Goal: Information Seeking & Learning: Learn about a topic

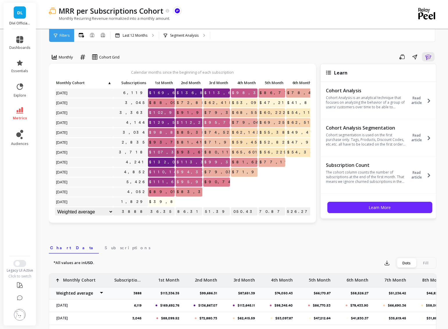
click at [17, 105] on li "metrics" at bounding box center [20, 114] width 28 height 20
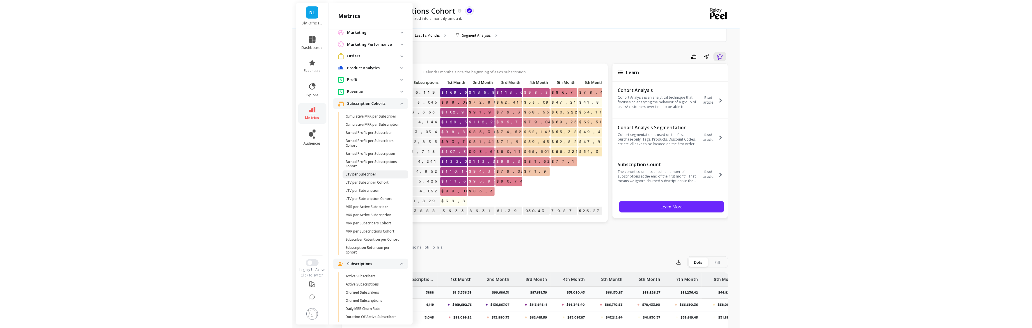
scroll to position [354, 0]
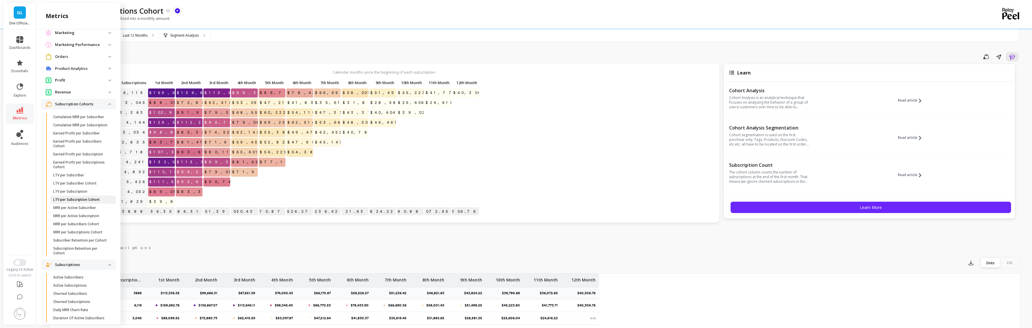
click at [63, 202] on p "LTV per Subscription Cohort" at bounding box center [76, 199] width 47 height 5
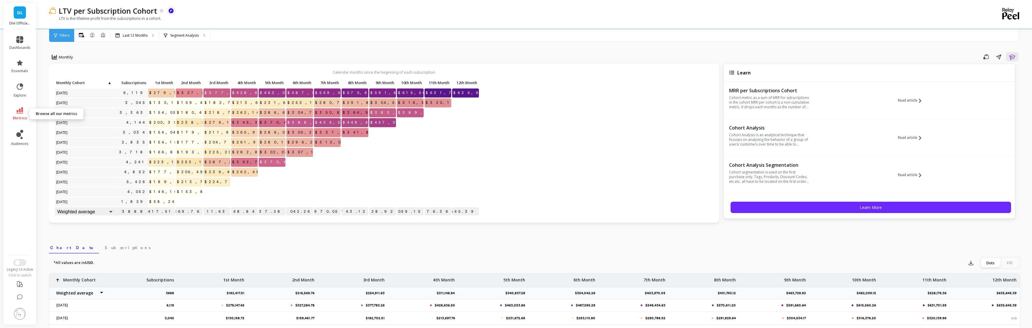
click at [20, 114] on link "metrics" at bounding box center [19, 113] width 21 height 13
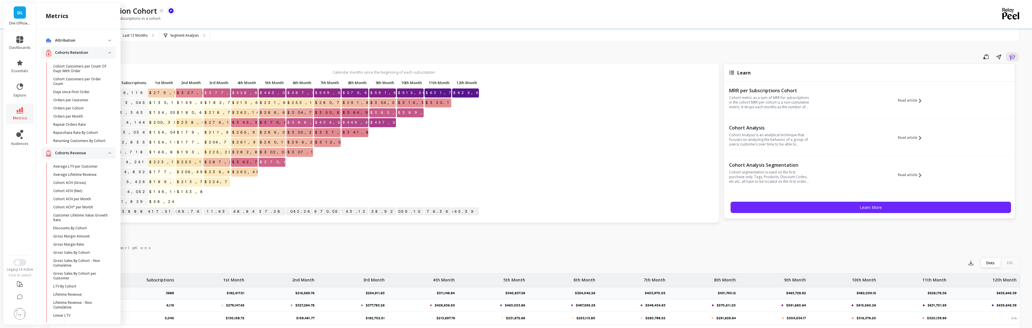
scroll to position [354, 0]
click at [68, 127] on p "Cumulative MRR per Subscription" at bounding box center [80, 125] width 54 height 5
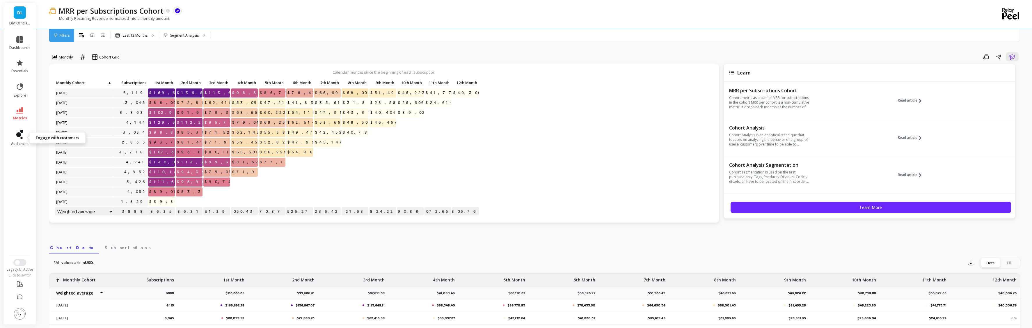
click at [21, 136] on icon at bounding box center [19, 134] width 7 height 9
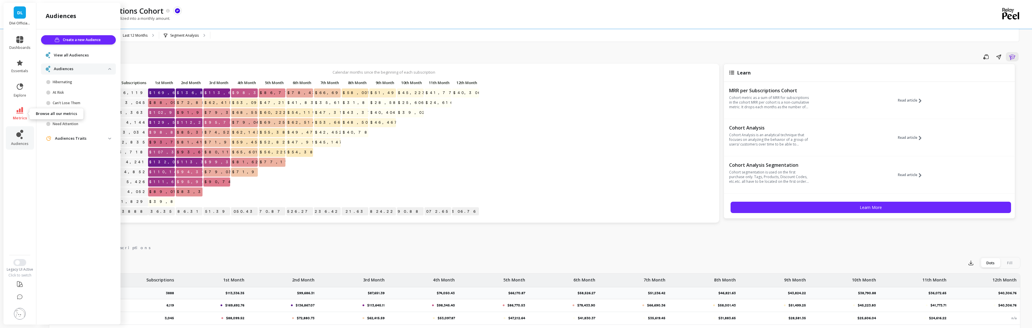
click at [21, 119] on span "metrics" at bounding box center [20, 118] width 14 height 5
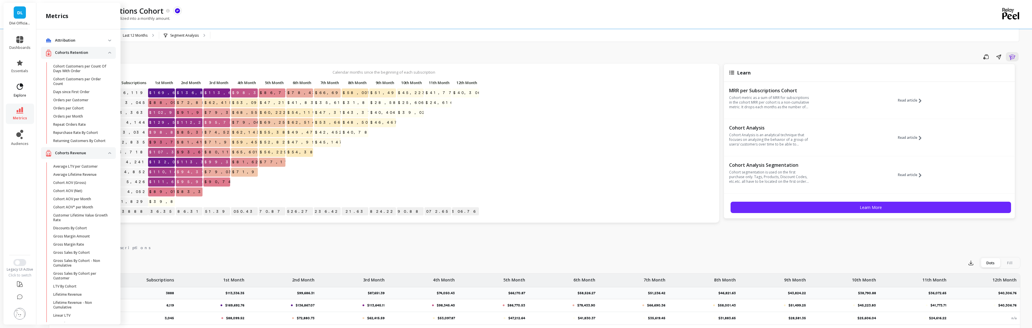
scroll to position [354, 0]
click at [18, 94] on span "explore" at bounding box center [20, 95] width 13 height 5
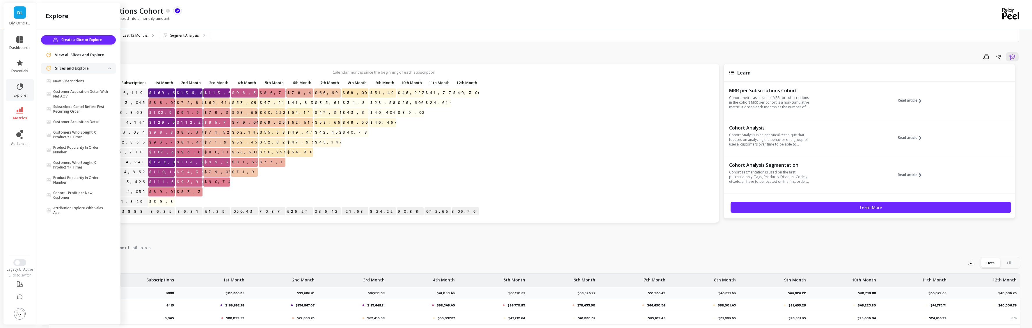
click at [68, 54] on span "View all Slices and Explore" at bounding box center [79, 55] width 49 height 6
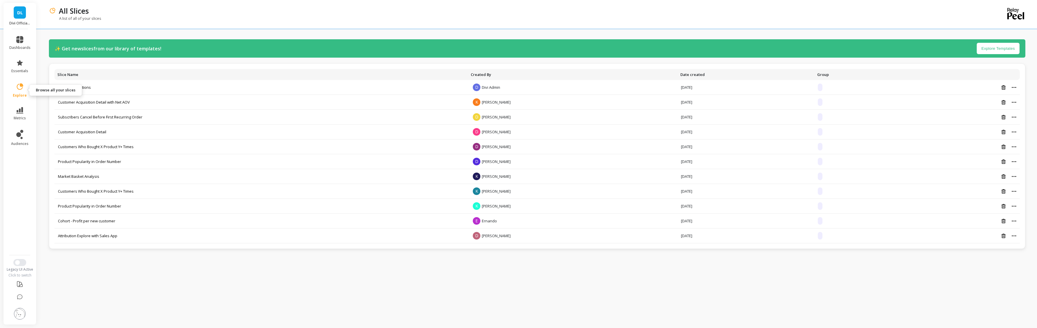
click at [18, 88] on icon at bounding box center [20, 86] width 6 height 6
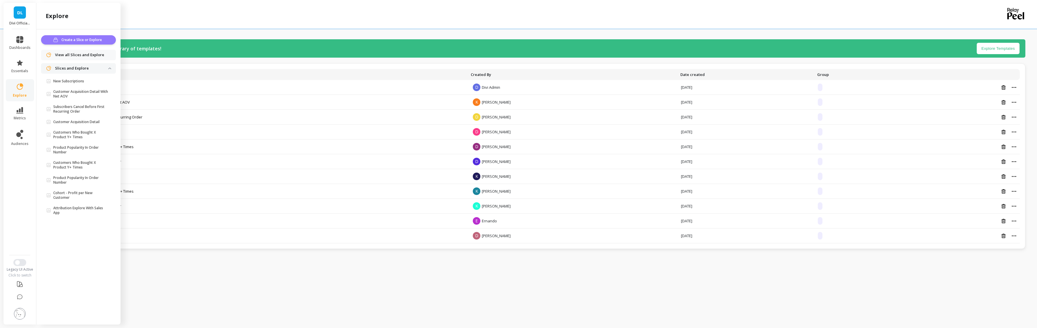
click at [75, 41] on span "Create a Slice or Explore" at bounding box center [82, 40] width 42 height 6
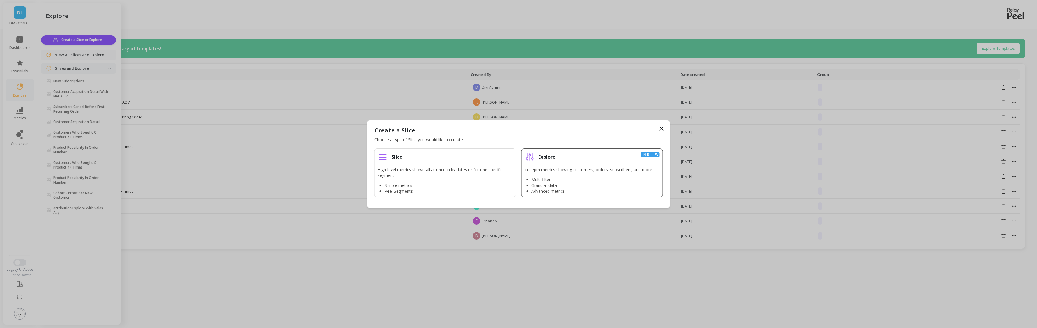
click at [554, 160] on div "Explore New" at bounding box center [591, 157] width 135 height 10
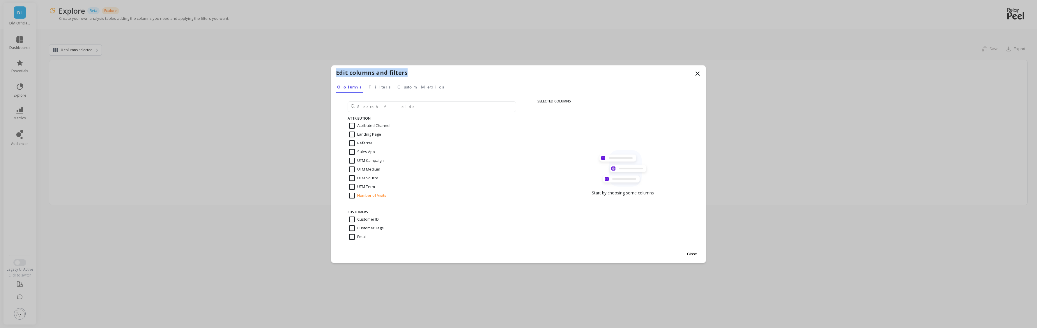
drag, startPoint x: 434, startPoint y: 69, endPoint x: 220, endPoint y: 66, distance: 213.6
click at [221, 66] on div "Edit columns and filters Select a tab Columns Filters Custom Metrics Columns Fi…" at bounding box center [518, 164] width 1037 height 328
click at [455, 142] on div "Referrer" at bounding box center [431, 143] width 169 height 9
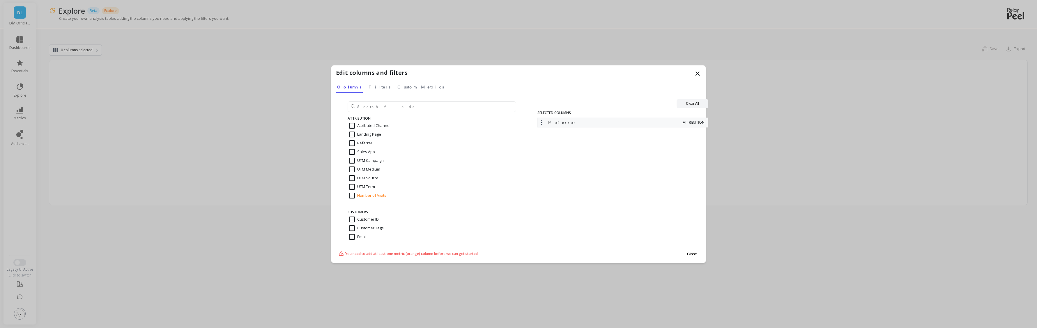
click at [357, 144] on input "Referrer" at bounding box center [360, 143] width 23 height 6
checkbox input "false"
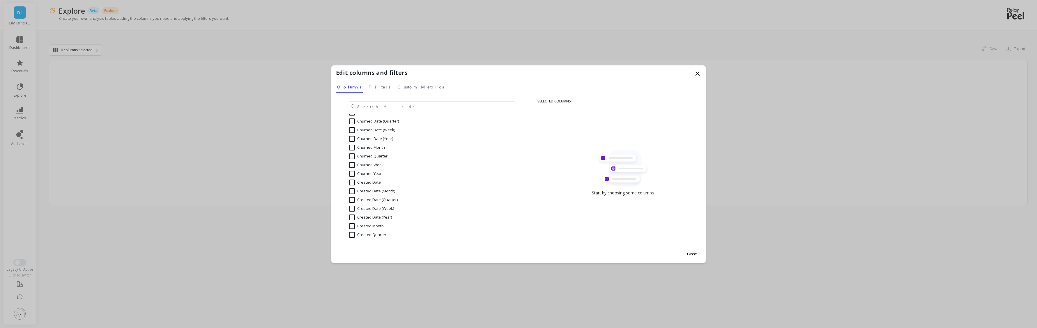
scroll to position [1266, 0]
click at [352, 207] on input "Created Date (Month)" at bounding box center [372, 208] width 46 height 6
checkbox input "true"
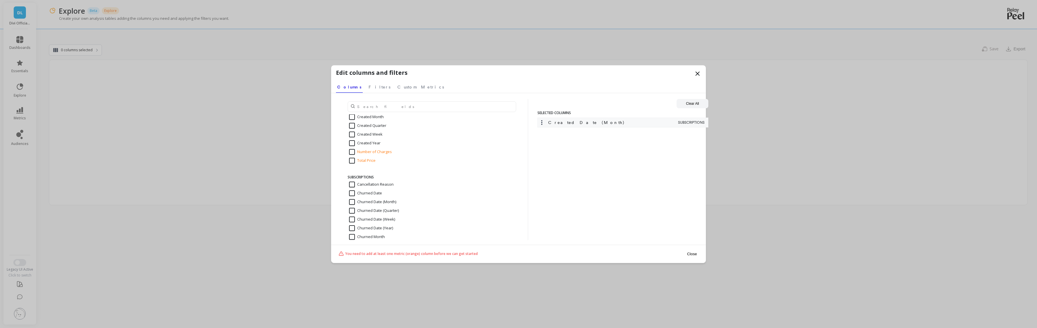
scroll to position [1354, 0]
click at [352, 231] on input "Total Price" at bounding box center [362, 234] width 26 height 6
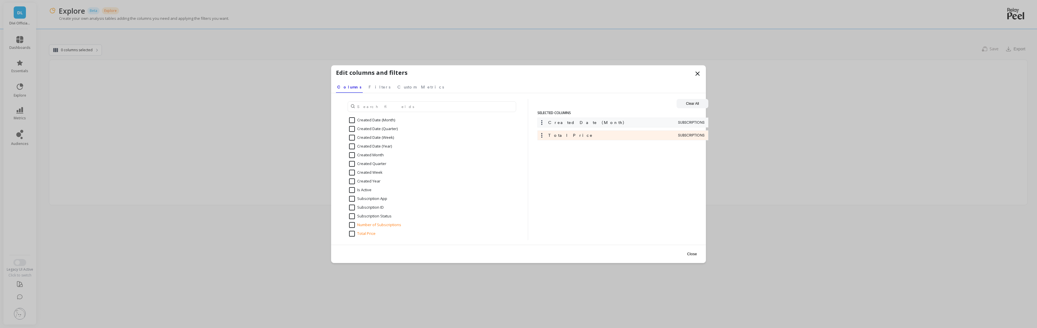
click at [363, 233] on input "Total Price" at bounding box center [362, 234] width 26 height 6
click at [364, 233] on input "Total Price" at bounding box center [362, 234] width 26 height 6
checkbox input "true"
click at [694, 256] on button "Close" at bounding box center [691, 253] width 13 height 13
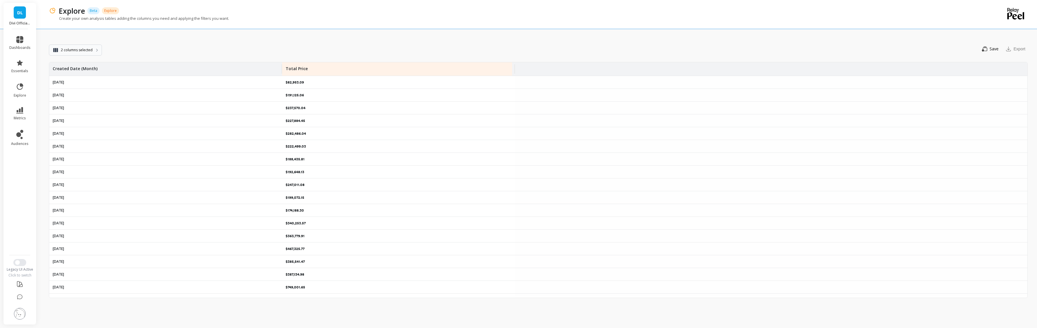
click at [76, 51] on span "2 columns selected" at bounding box center [77, 50] width 32 height 6
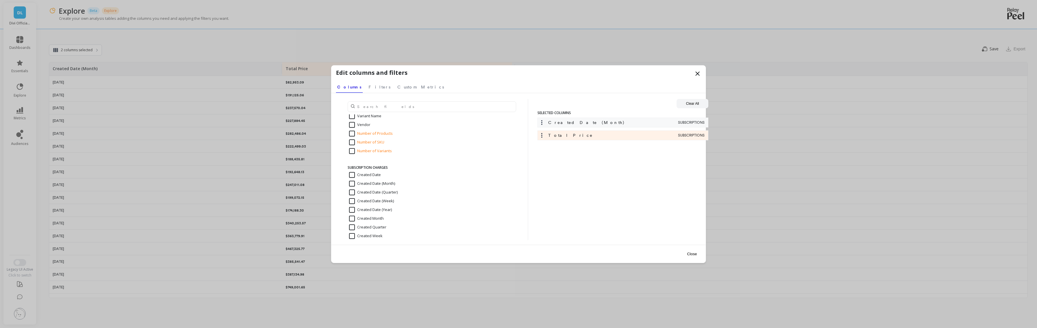
scroll to position [1121, 0]
click at [368, 155] on input "Created Date (Month)" at bounding box center [372, 155] width 46 height 6
checkbox input "true"
click at [689, 253] on button "Close" at bounding box center [691, 253] width 13 height 13
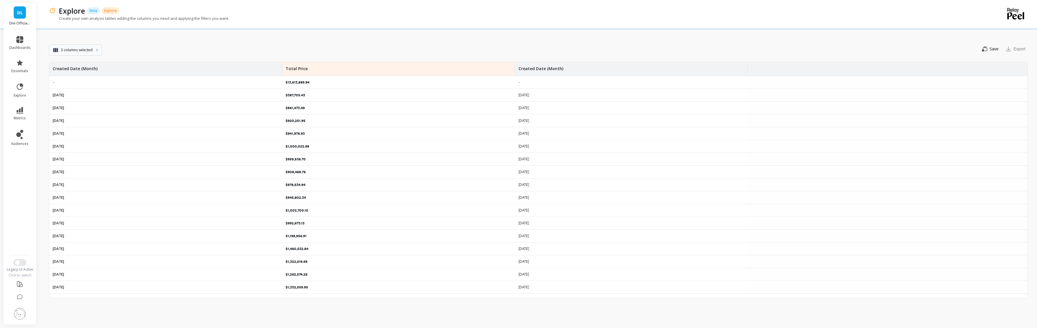
click at [73, 49] on span "3 columns selected" at bounding box center [77, 50] width 32 height 6
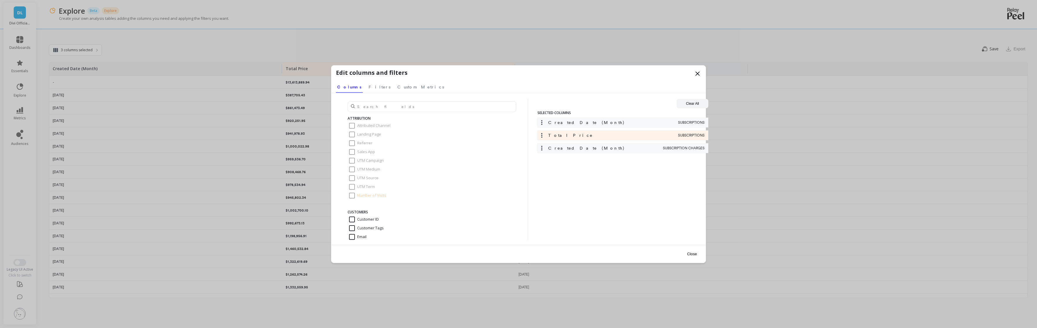
click at [698, 75] on icon at bounding box center [697, 73] width 7 height 7
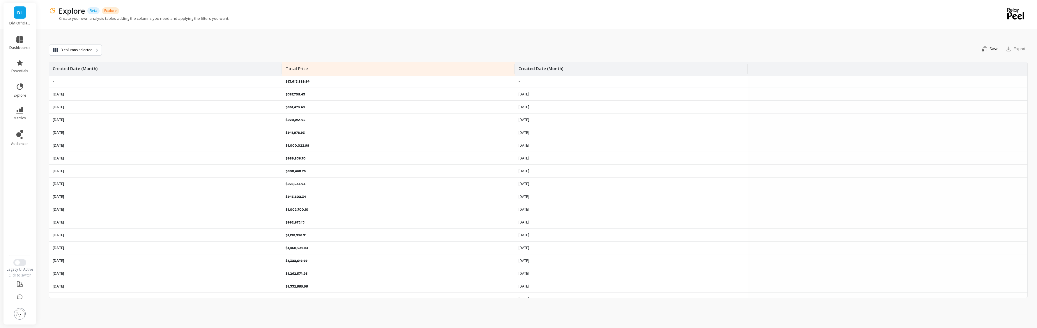
scroll to position [0, 0]
click at [990, 52] on button "Save" at bounding box center [990, 48] width 22 height 9
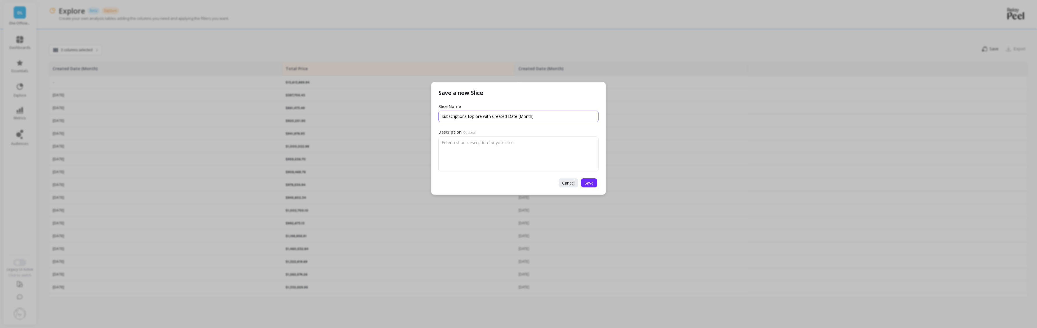
click at [453, 116] on input "Slice Name" at bounding box center [518, 117] width 160 height 12
type input "Subscription Sales"
click at [587, 181] on span "Save" at bounding box center [588, 183] width 9 height 6
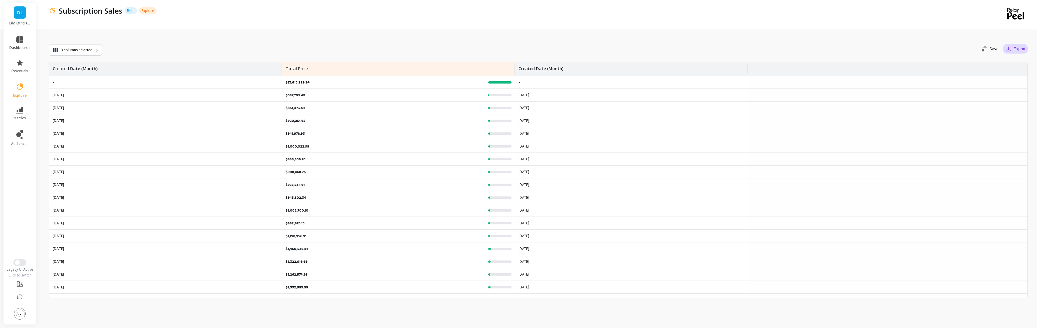
click at [1016, 48] on button "Export" at bounding box center [1015, 48] width 24 height 9
click at [992, 65] on span "CSV" at bounding box center [991, 65] width 8 height 6
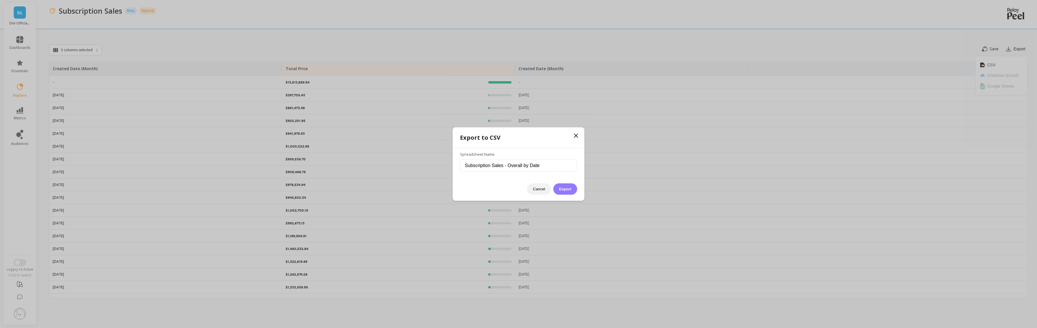
click at [563, 190] on button "Export" at bounding box center [565, 188] width 24 height 11
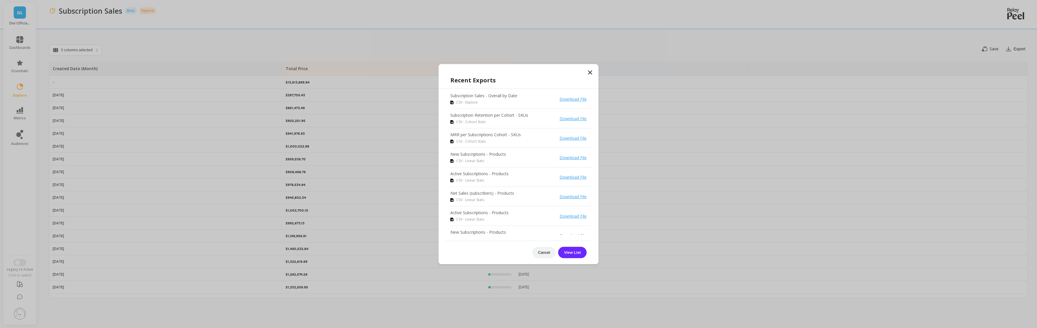
click at [555, 101] on li "Subscription Sales - Overall by Date CSV - Explore Download File" at bounding box center [520, 98] width 141 height 19
click at [559, 100] on link "Download File" at bounding box center [572, 99] width 27 height 6
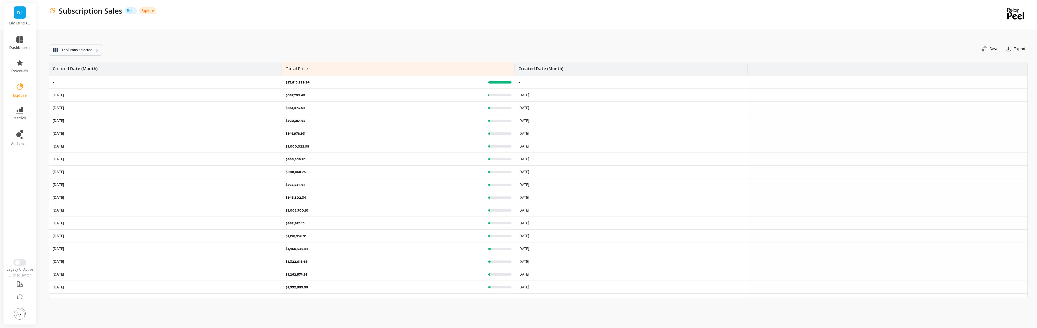
click at [64, 53] on button "3 columns selected" at bounding box center [75, 50] width 53 height 11
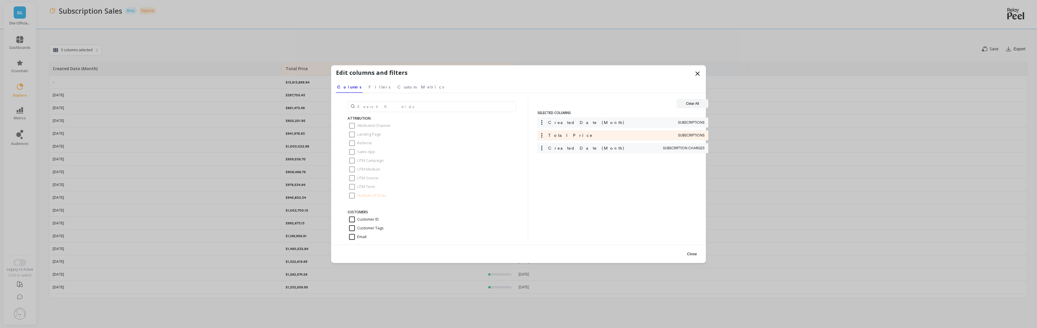
click at [375, 86] on nav "Columns Filters Custom Metrics" at bounding box center [518, 85] width 365 height 13
click at [372, 87] on link "Filters" at bounding box center [379, 85] width 24 height 13
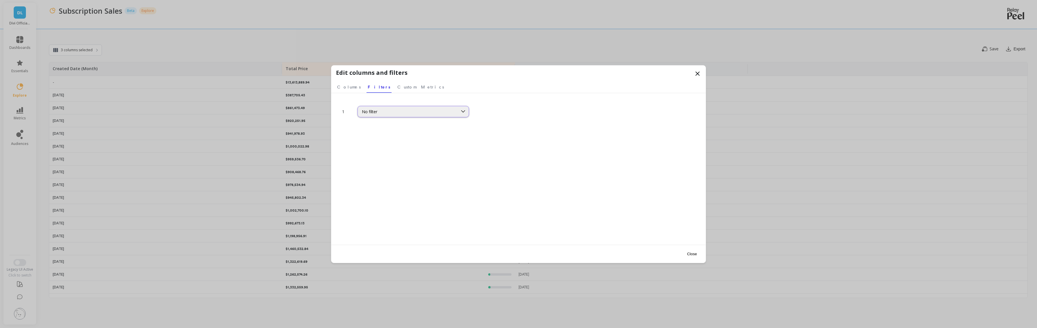
click at [379, 108] on div "No filter" at bounding box center [408, 111] width 100 height 7
click at [387, 118] on div "1 No filter" at bounding box center [518, 180] width 365 height 163
click at [383, 113] on div "No filter" at bounding box center [408, 112] width 92 height 6
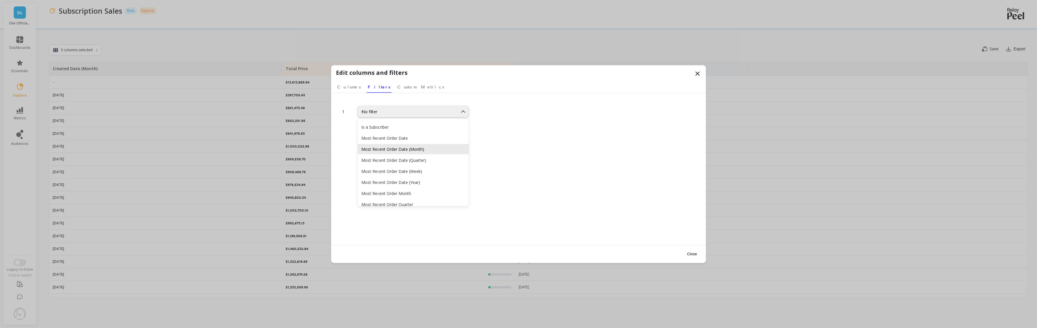
scroll to position [134, 0]
type input "sku"
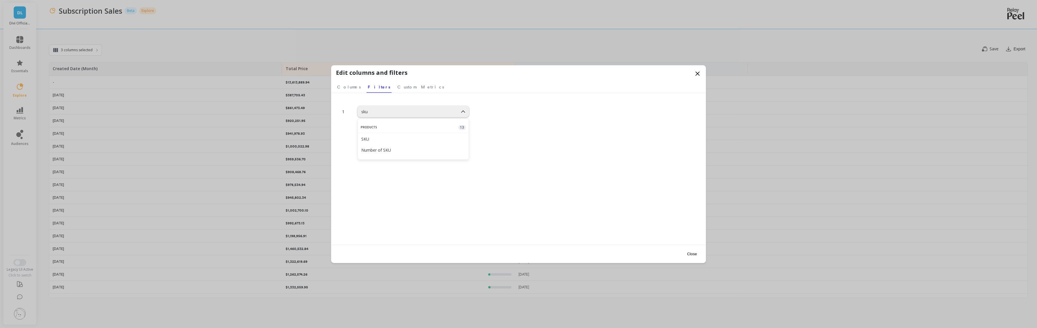
scroll to position [0, 0]
click at [373, 137] on div "SKU" at bounding box center [413, 139] width 104 height 6
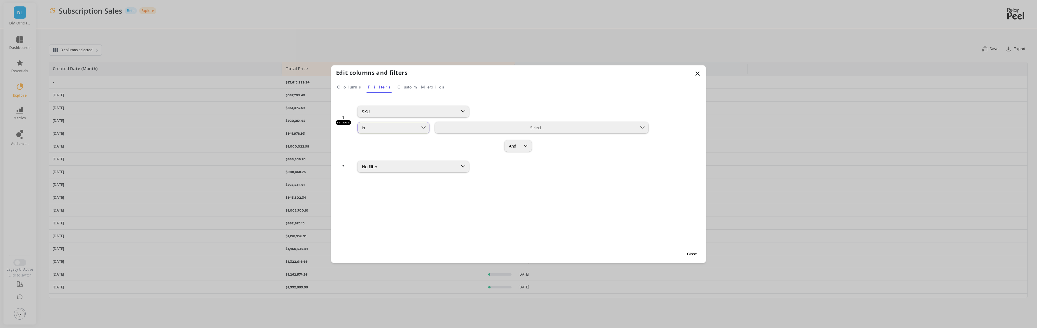
click at [397, 131] on div "in" at bounding box center [393, 127] width 72 height 11
click at [458, 128] on div at bounding box center [536, 128] width 201 height 6
click at [463, 155] on div "100ml-serum" at bounding box center [539, 155] width 203 height 6
click at [688, 254] on button "Close" at bounding box center [691, 253] width 13 height 13
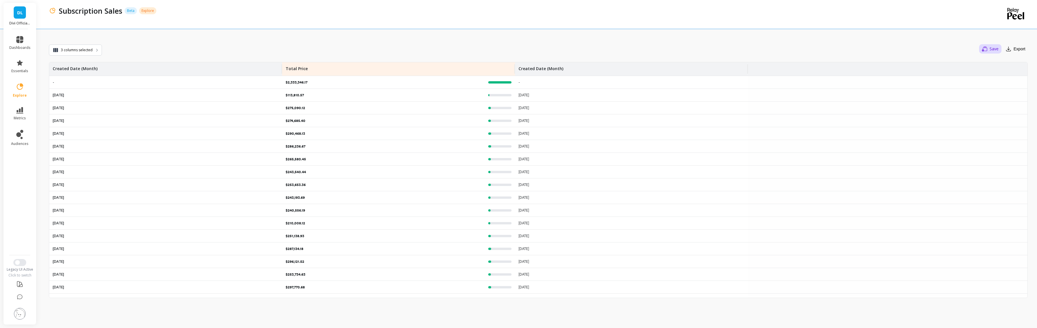
click at [986, 50] on icon "button" at bounding box center [984, 49] width 5 height 6
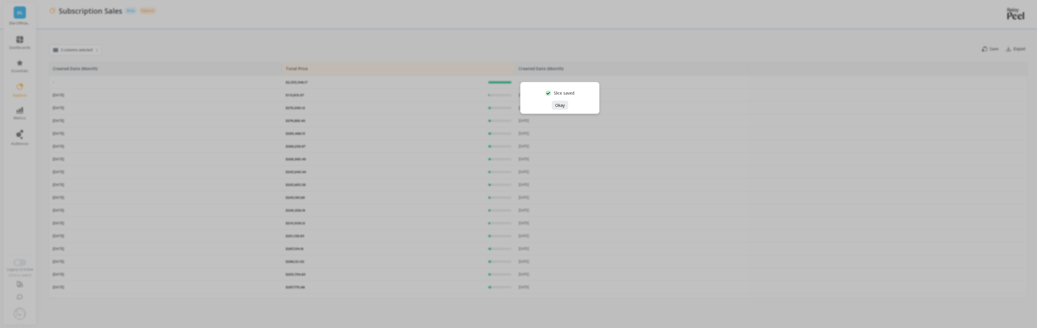
click at [1010, 49] on div "Slice saved Okay" at bounding box center [518, 164] width 1037 height 328
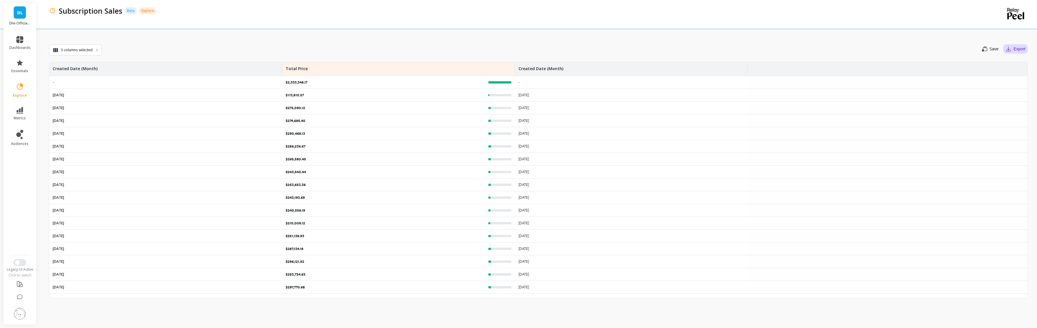
click at [1014, 47] on button "Export" at bounding box center [1015, 48] width 24 height 9
click at [990, 67] on span "CSV" at bounding box center [991, 65] width 8 height 6
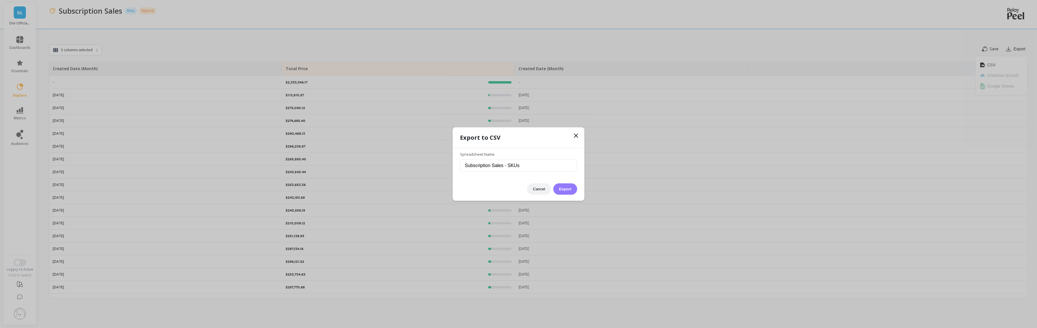
click at [557, 189] on button "Export" at bounding box center [565, 188] width 24 height 11
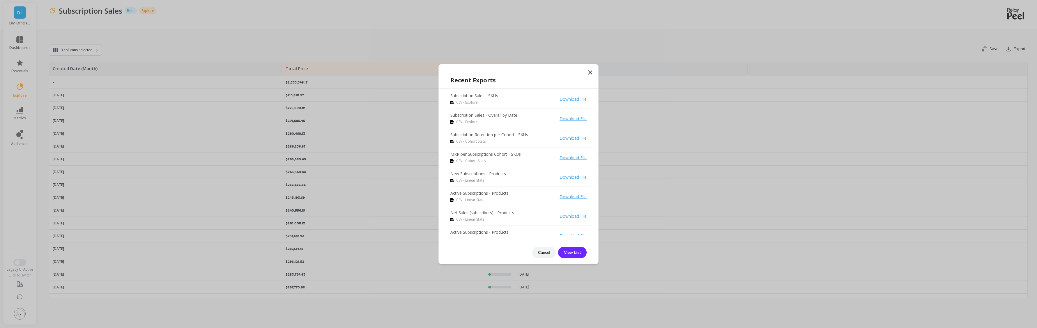
click at [570, 100] on link "Download File" at bounding box center [572, 99] width 27 height 6
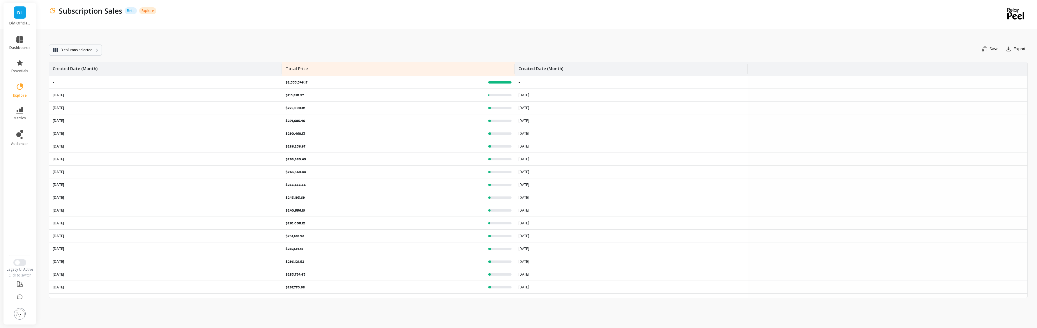
click at [78, 50] on span "3 columns selected" at bounding box center [77, 50] width 32 height 6
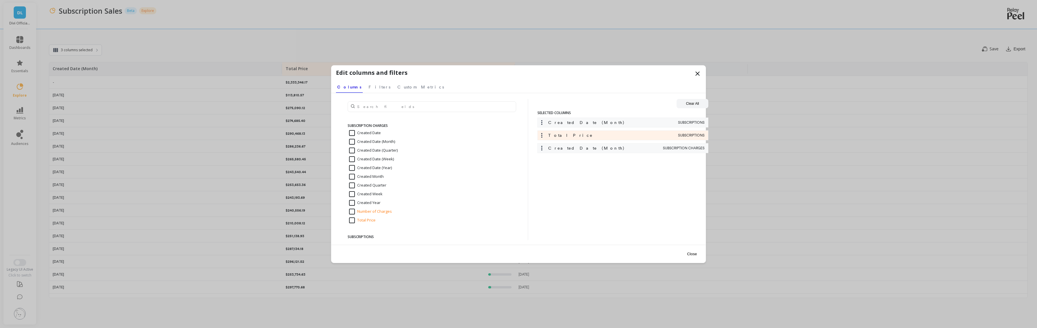
scroll to position [1121, 0]
click at [367, 224] on input "Number of Charges" at bounding box center [370, 224] width 43 height 6
checkbox input "true"
click at [691, 252] on button "Close" at bounding box center [691, 253] width 13 height 13
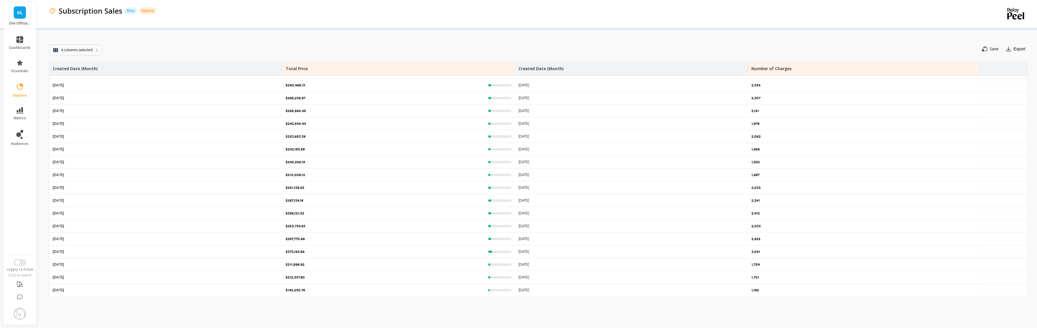
scroll to position [41, 0]
click at [17, 94] on span "explore" at bounding box center [20, 95] width 14 height 5
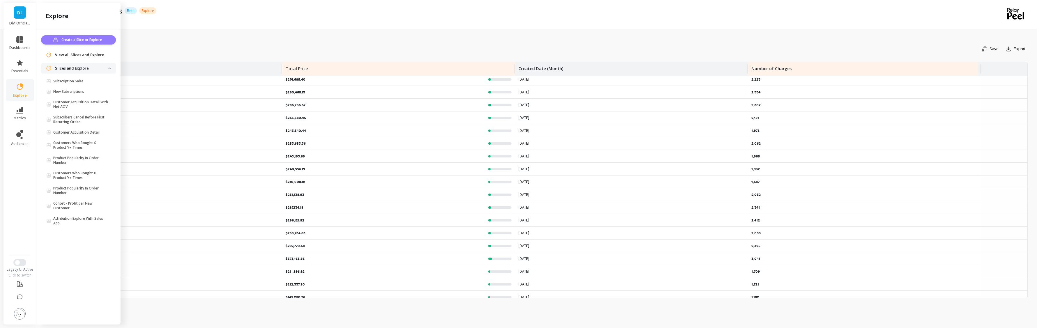
click at [74, 39] on span "Create a Slice or Explore" at bounding box center [82, 40] width 42 height 6
click at [77, 54] on span "View all Slices and Explore" at bounding box center [79, 55] width 49 height 6
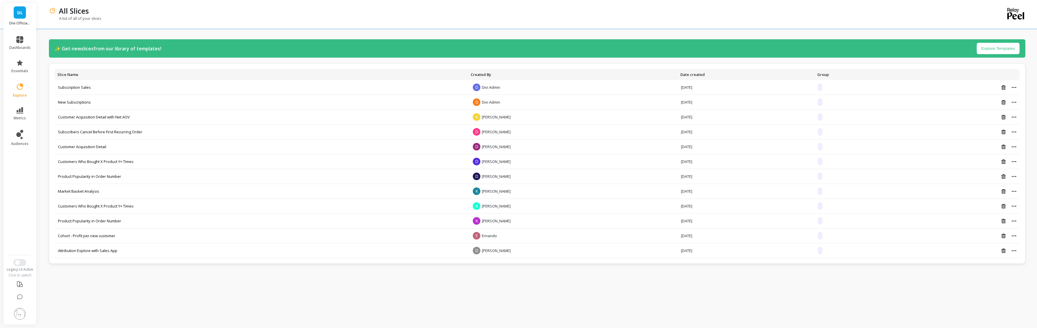
click at [998, 50] on button "Explore Templates" at bounding box center [997, 48] width 43 height 11
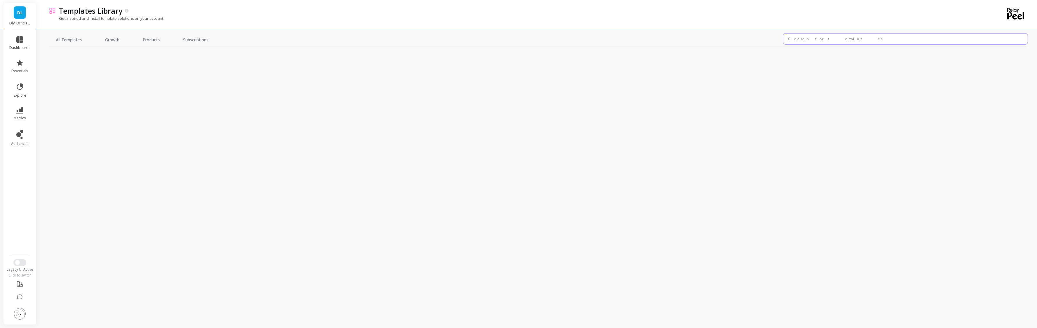
click at [859, 34] on input "text" at bounding box center [905, 38] width 245 height 11
type input "subscription"
click at [772, 155] on div "All Templates Growth Products Subscriptions subscription" at bounding box center [538, 166] width 978 height 323
click at [191, 46] on link "Subscriptions" at bounding box center [195, 39] width 39 height 13
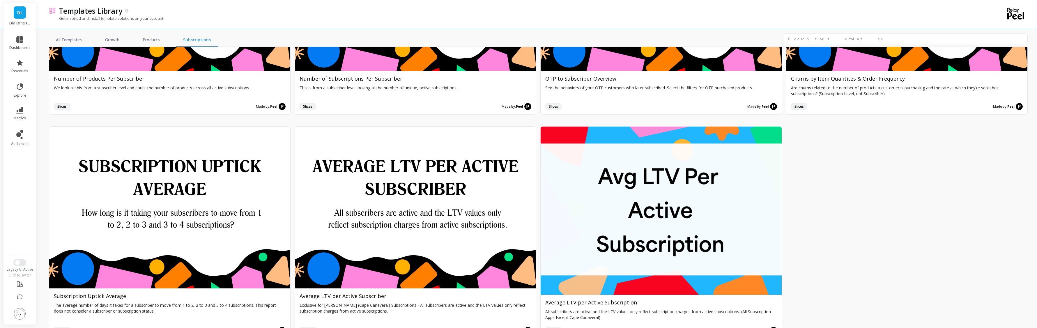
scroll to position [1039, 0]
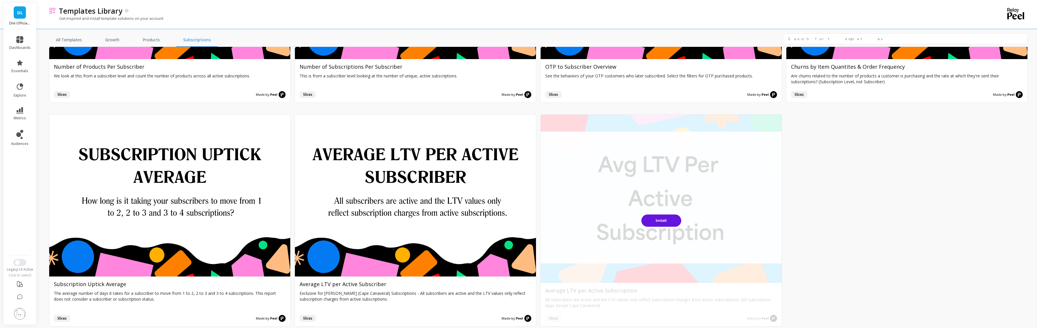
click at [666, 216] on button "Install" at bounding box center [661, 220] width 40 height 12
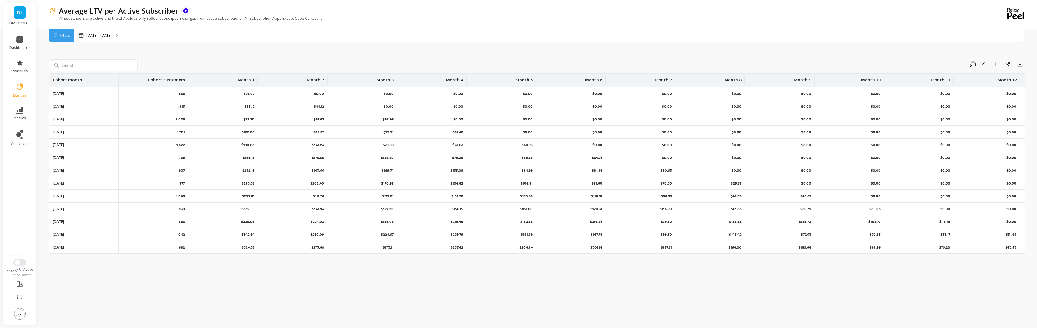
click at [59, 35] on div "Filters" at bounding box center [61, 35] width 25 height 13
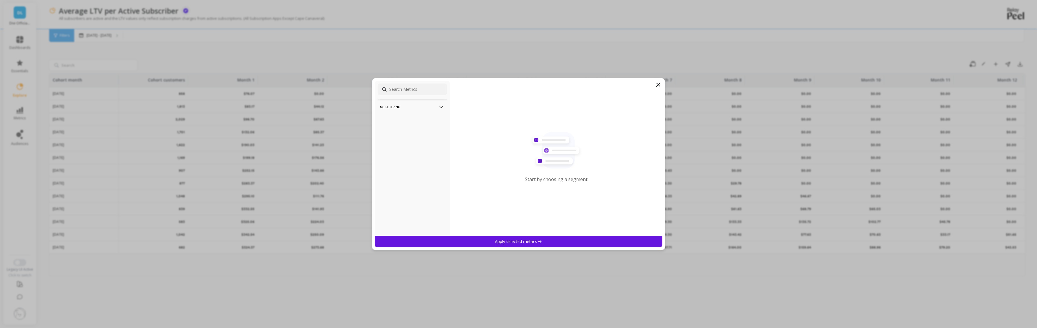
click at [423, 112] on p "No filtering" at bounding box center [412, 107] width 65 height 15
click at [422, 108] on p "No filtering" at bounding box center [412, 107] width 65 height 15
click at [657, 86] on icon at bounding box center [657, 84] width 3 height 3
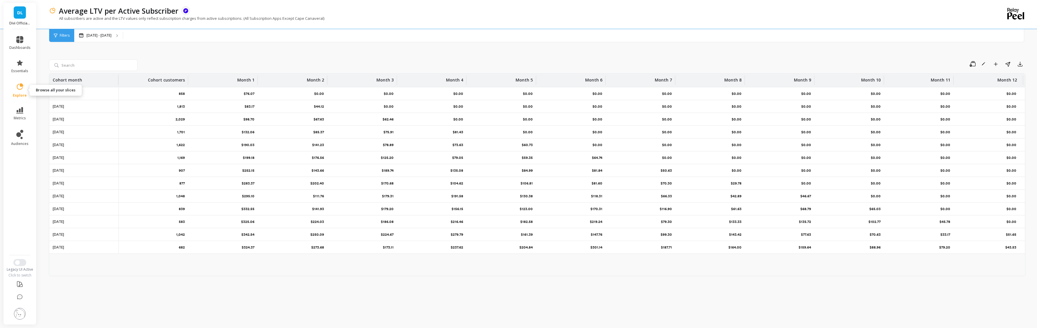
click at [17, 91] on link "explore" at bounding box center [19, 90] width 21 height 15
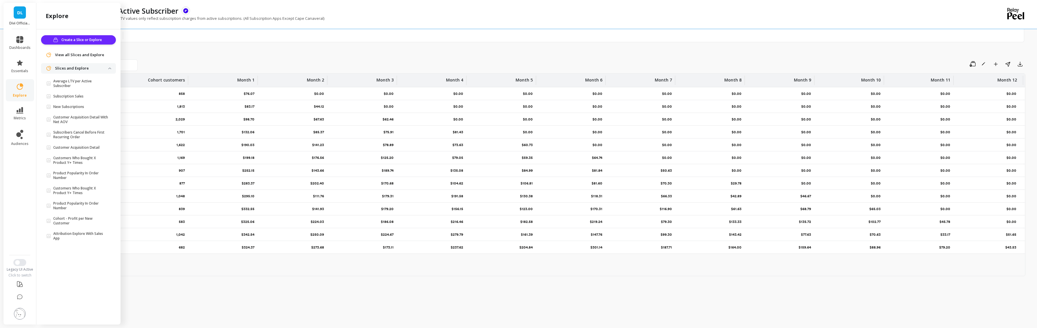
click at [140, 55] on div "Save Rename Add to Dashboard Share Export Cohort month Cohort customers Month 1…" at bounding box center [537, 176] width 976 height 290
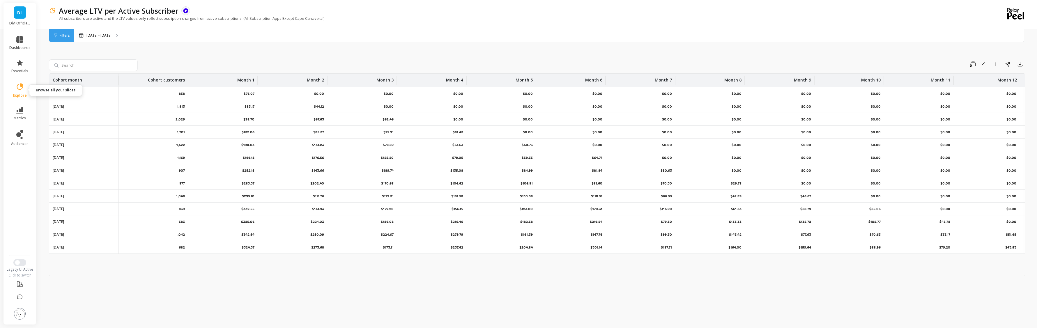
click at [22, 89] on icon at bounding box center [20, 87] width 8 height 8
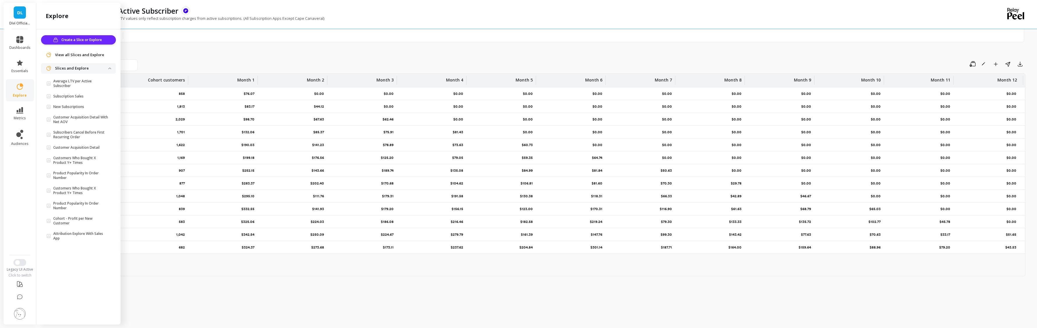
click at [79, 56] on span "View all Slices and Explore" at bounding box center [79, 55] width 49 height 6
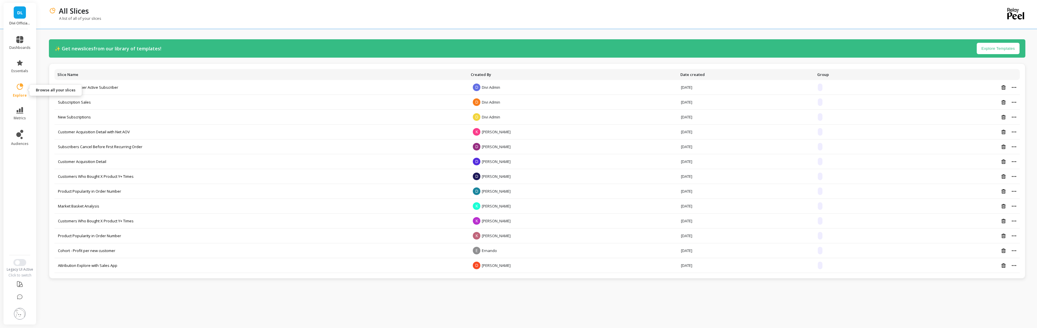
click at [22, 90] on icon at bounding box center [20, 87] width 8 height 8
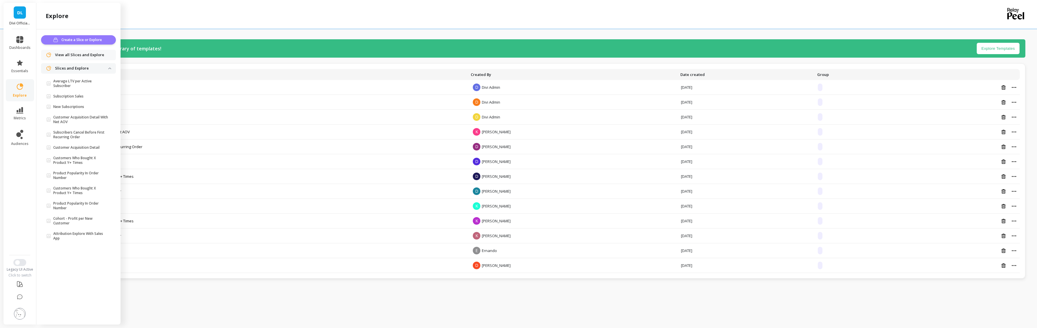
click at [74, 39] on span "Create a Slice or Explore" at bounding box center [82, 40] width 42 height 6
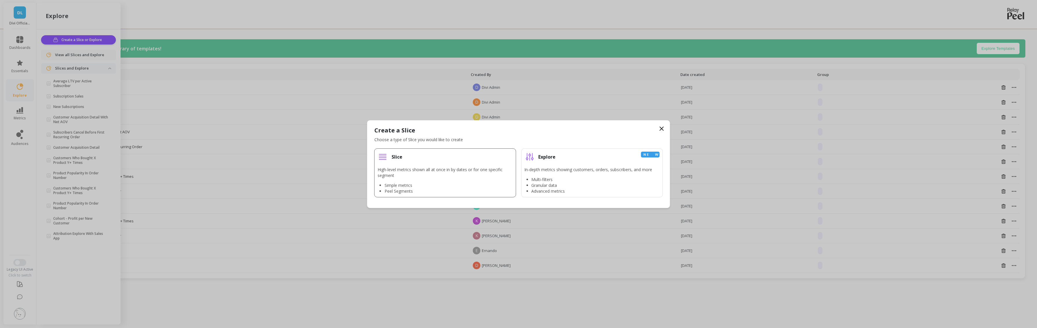
click at [402, 157] on div "Slice" at bounding box center [444, 157] width 135 height 10
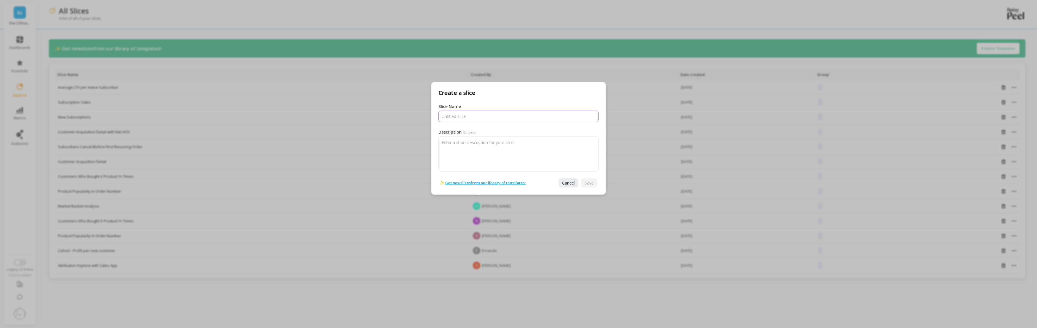
drag, startPoint x: 456, startPoint y: 117, endPoint x: 460, endPoint y: 120, distance: 5.8
click at [456, 117] on input "Slice Name" at bounding box center [518, 117] width 160 height 12
type input "Subscriptions"
click at [590, 180] on span "Save" at bounding box center [588, 183] width 9 height 6
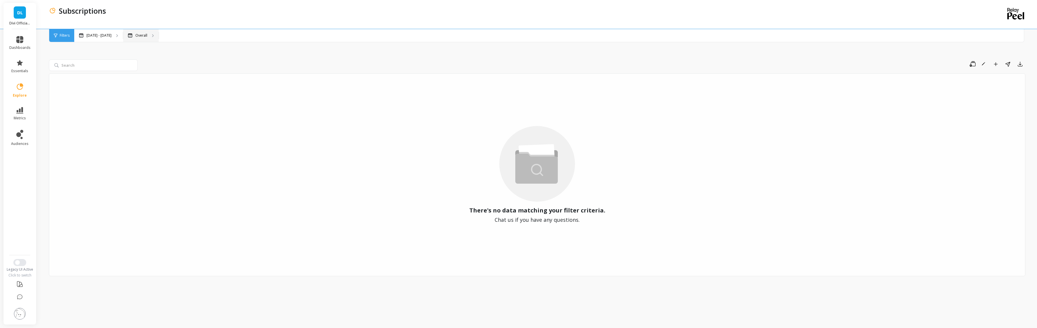
click at [136, 36] on p "Overall" at bounding box center [141, 35] width 12 height 5
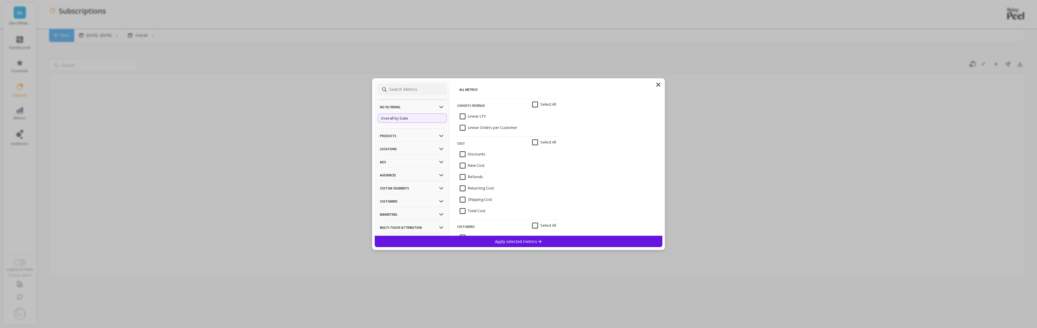
click at [389, 136] on p "Products" at bounding box center [412, 135] width 65 height 15
click at [393, 189] on div "SKUs" at bounding box center [411, 187] width 69 height 9
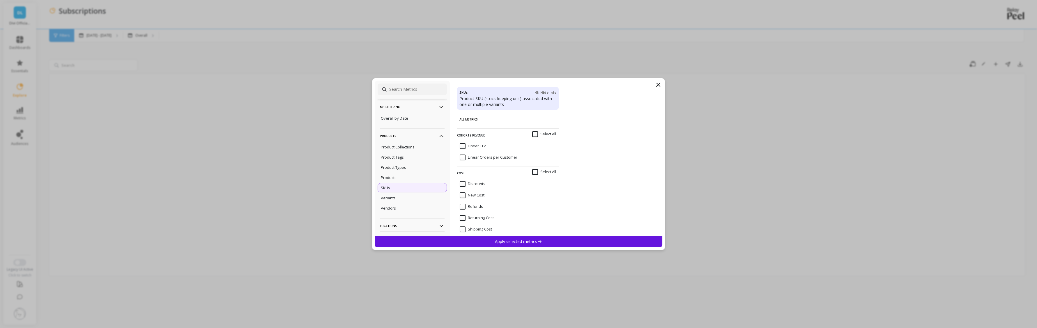
click at [157, 143] on div "No filtering Overall by Date Products Product Collections Product Tags Product …" at bounding box center [518, 164] width 1037 height 328
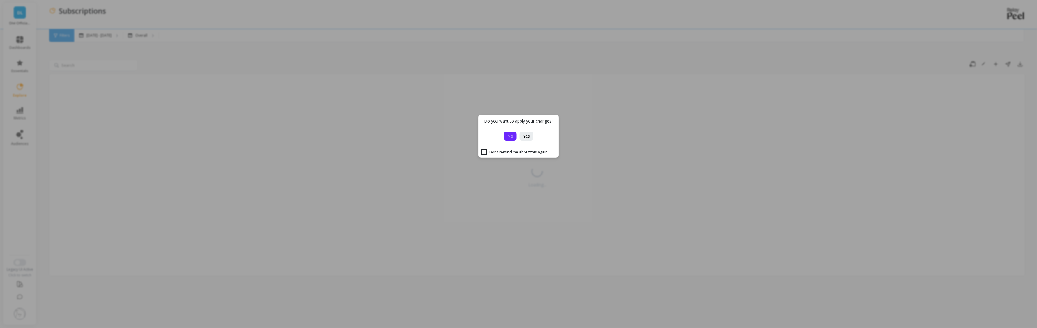
click at [510, 136] on span "No" at bounding box center [510, 136] width 6 height 6
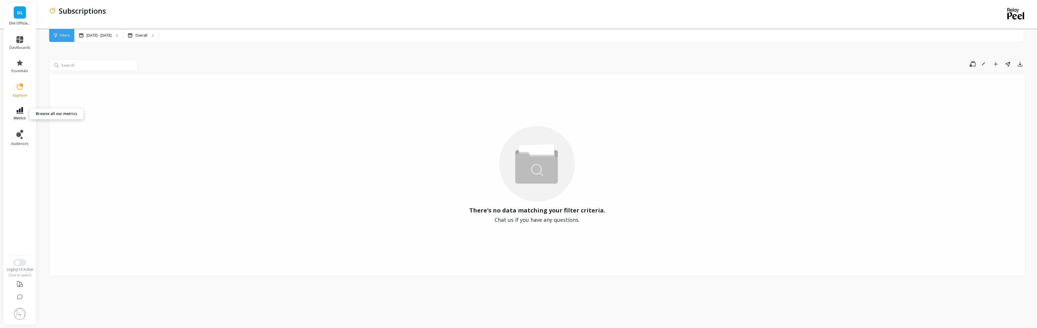
click at [21, 114] on link "metrics" at bounding box center [19, 113] width 21 height 13
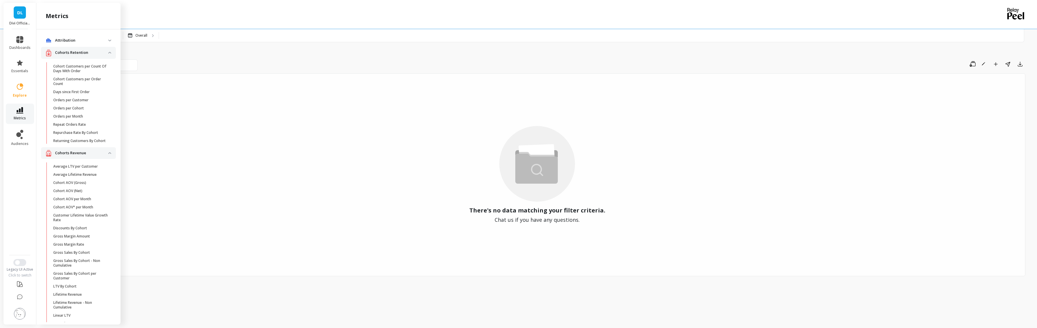
scroll to position [354, 0]
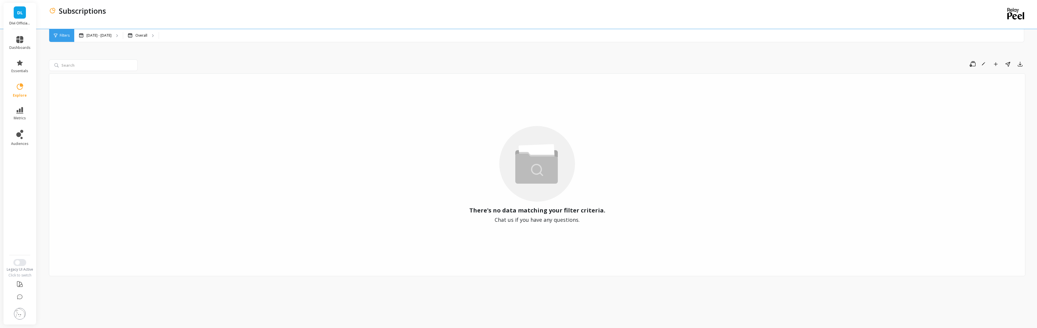
click at [227, 163] on div "There's no data matching your filter criteria. Chat us if you have any question…" at bounding box center [537, 174] width 976 height 203
click at [18, 115] on link "metrics" at bounding box center [19, 113] width 21 height 13
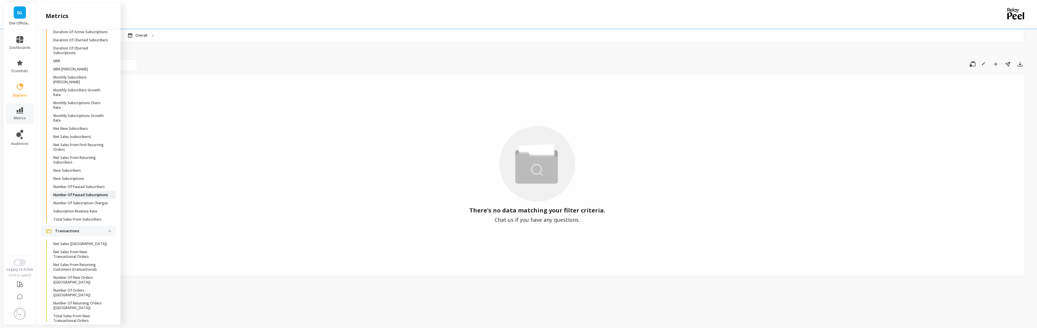
scroll to position [646, 0]
click at [78, 216] on p "Subscription Revenue Rate" at bounding box center [75, 213] width 44 height 5
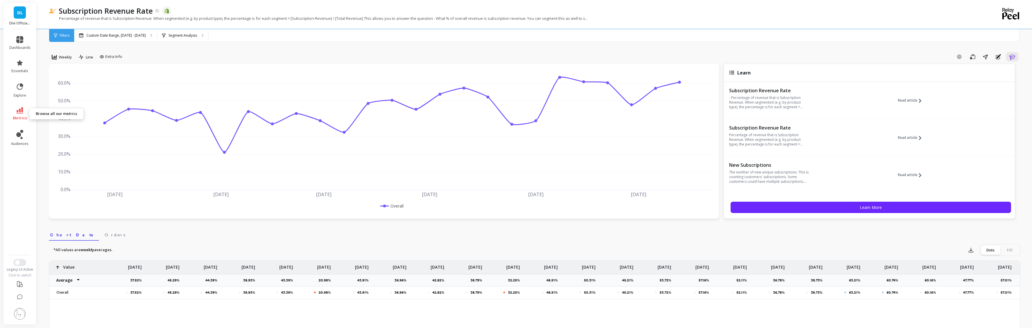
click at [23, 114] on link "metrics" at bounding box center [19, 113] width 21 height 13
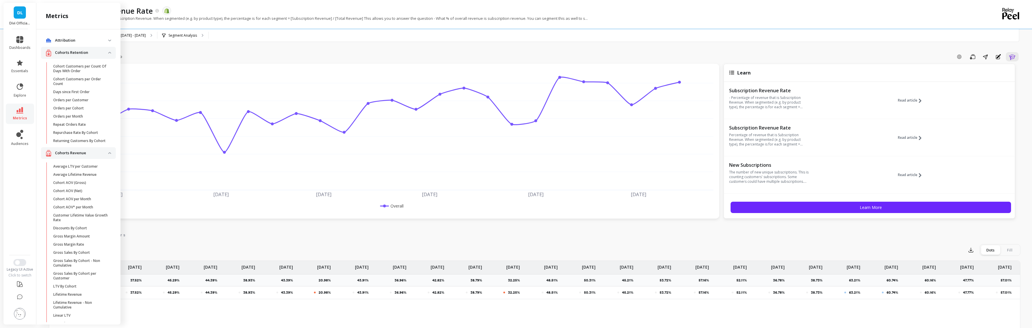
click at [244, 230] on nav "Chart Data Orders" at bounding box center [535, 233] width 972 height 13
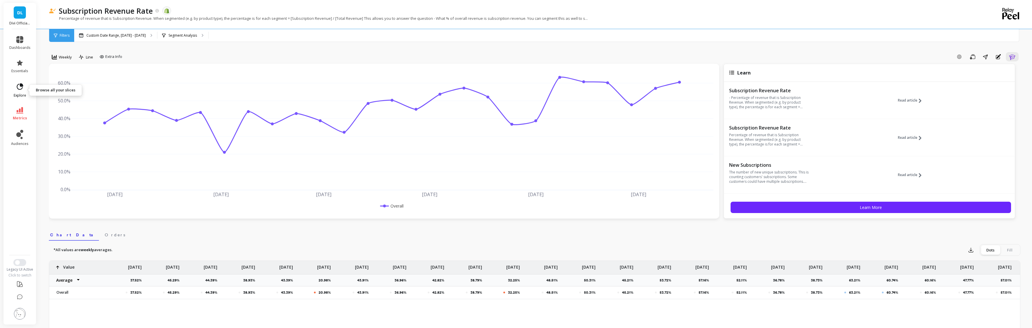
click at [24, 88] on link "explore" at bounding box center [19, 90] width 21 height 15
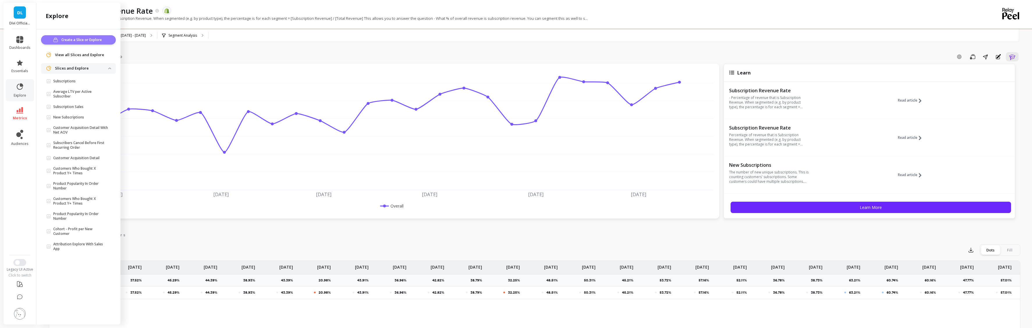
click at [67, 41] on span "Create a Slice or Explore" at bounding box center [82, 40] width 42 height 6
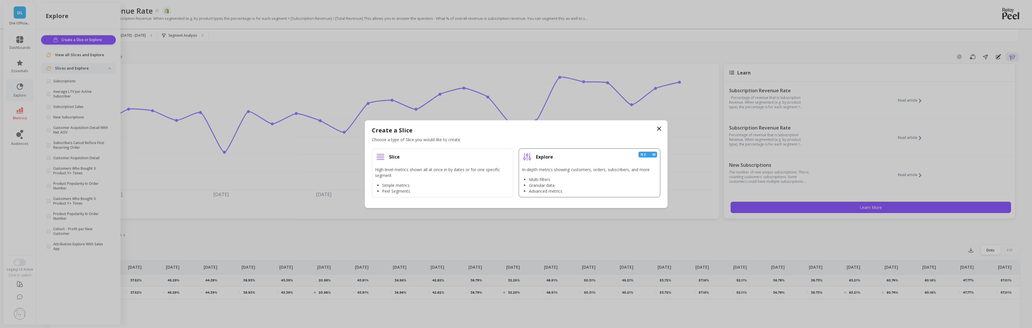
click at [546, 153] on div "Explore New" at bounding box center [589, 157] width 135 height 10
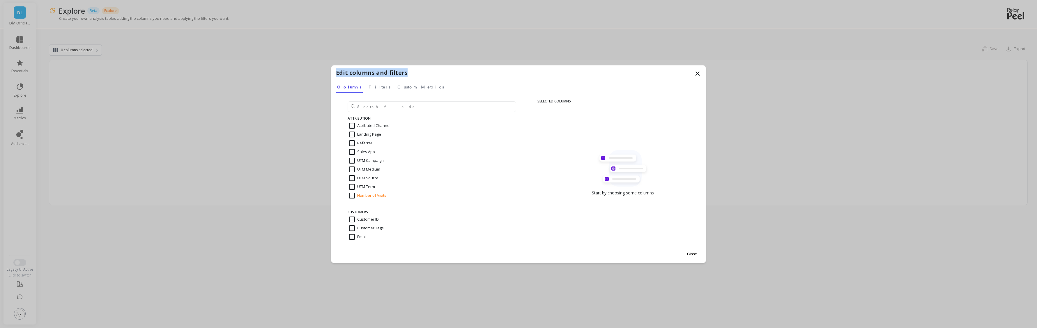
drag, startPoint x: 458, startPoint y: 71, endPoint x: 395, endPoint y: 63, distance: 63.8
click at [395, 63] on div "Edit columns and filters Select a tab Columns Filters Custom Metrics Columns Fi…" at bounding box center [518, 164] width 1037 height 328
click at [435, 74] on div "Edit columns and filters" at bounding box center [518, 73] width 365 height 11
drag, startPoint x: 439, startPoint y: 73, endPoint x: 412, endPoint y: 75, distance: 26.3
click at [375, 85] on div "Edit columns and filters Select a tab Columns Filters Custom Metrics Columns Fi…" at bounding box center [518, 79] width 374 height 28
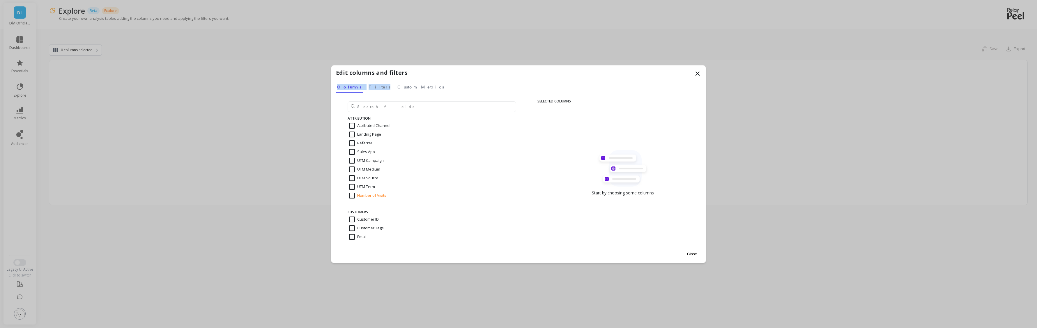
click at [648, 75] on div "Edit columns and filters" at bounding box center [518, 73] width 365 height 11
click at [364, 79] on div "Edit columns and filters" at bounding box center [518, 73] width 365 height 11
click at [397, 88] on span "Custom Metrics" at bounding box center [420, 87] width 47 height 6
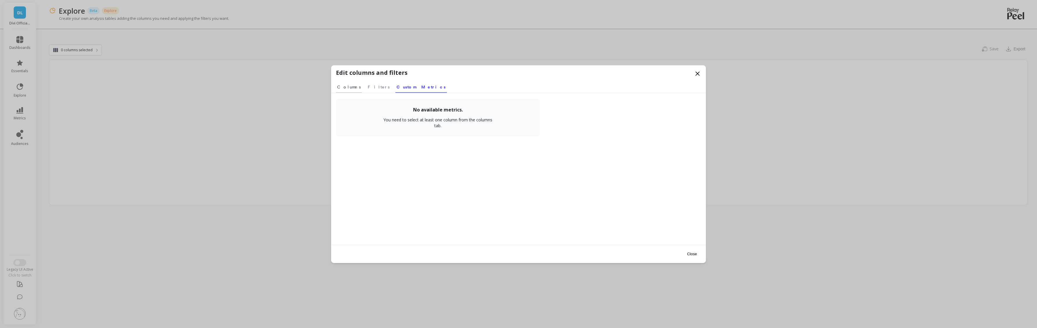
click at [344, 86] on span "Columns" at bounding box center [349, 87] width 24 height 6
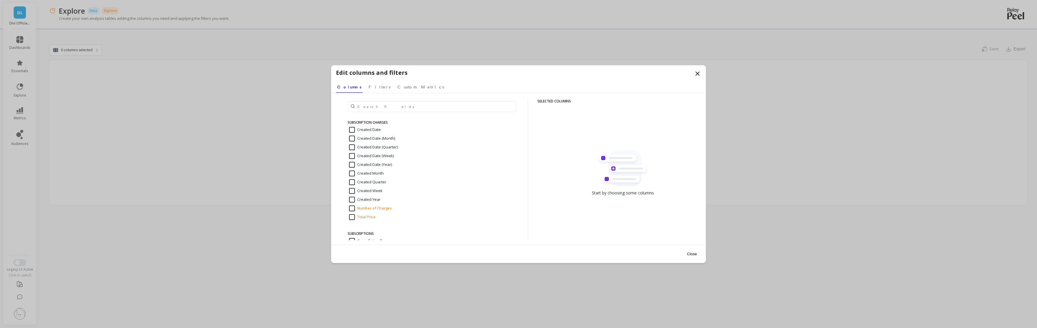
scroll to position [1135, 0]
click at [363, 140] on input "Created Date (Month)" at bounding box center [372, 140] width 46 height 6
checkbox input "true"
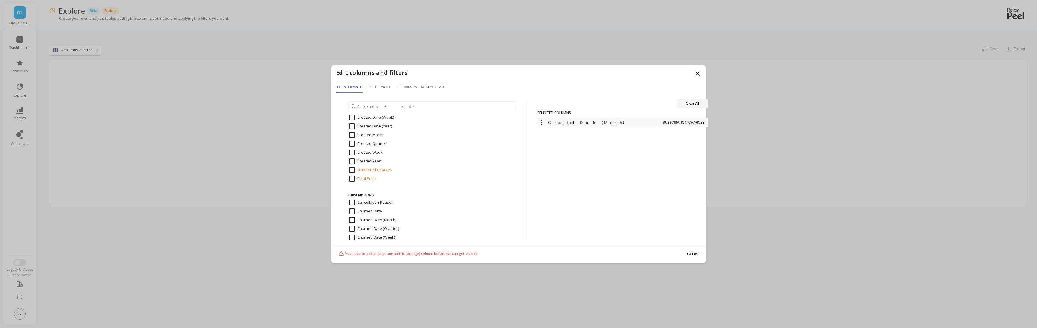
scroll to position [1193, 0]
click at [352, 161] on input "Total Price" at bounding box center [362, 161] width 26 height 6
checkbox input "true"
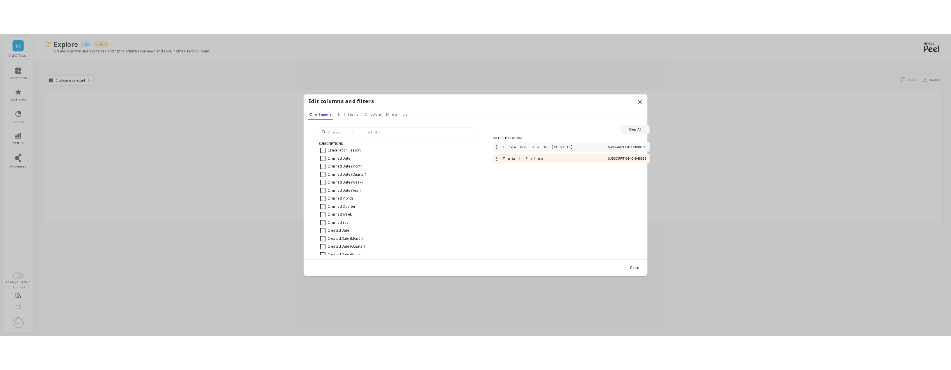
scroll to position [1281, 0]
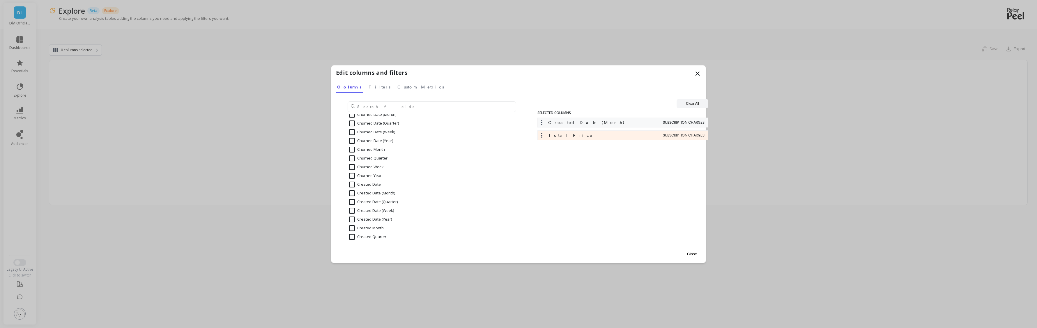
drag, startPoint x: 116, startPoint y: 54, endPoint x: 117, endPoint y: 24, distance: 30.9
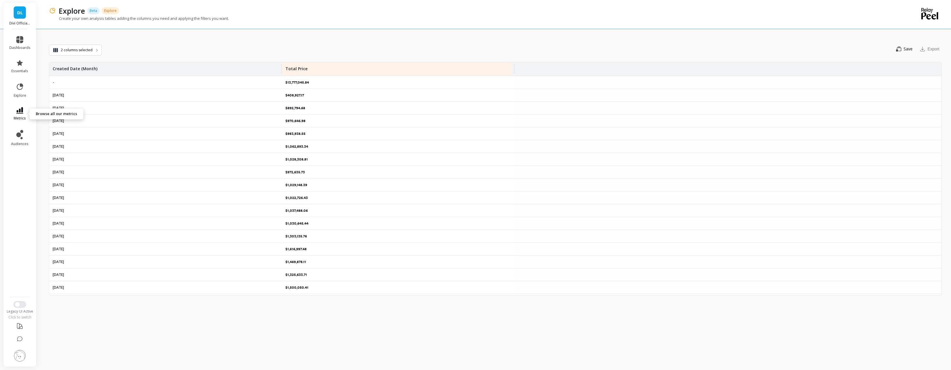
click at [18, 114] on link "metrics" at bounding box center [19, 113] width 21 height 13
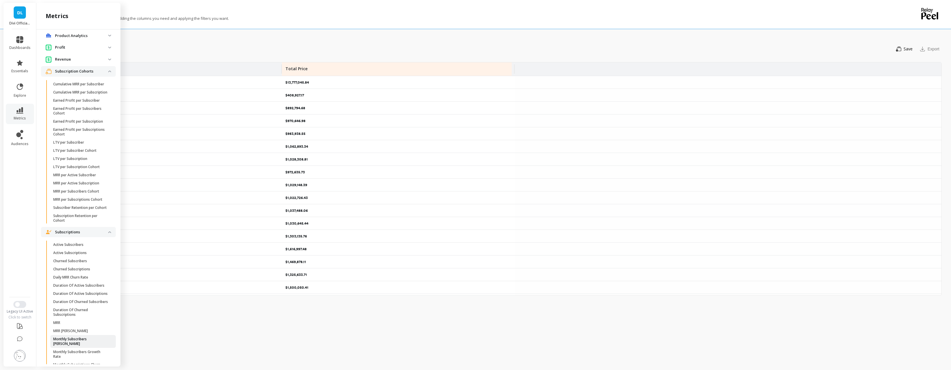
scroll to position [617, 0]
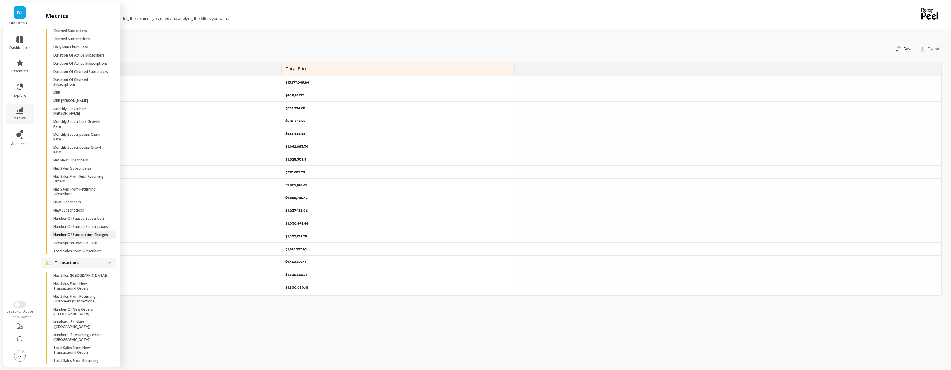
click at [79, 237] on p "Number Of Subscription Charges" at bounding box center [80, 234] width 55 height 5
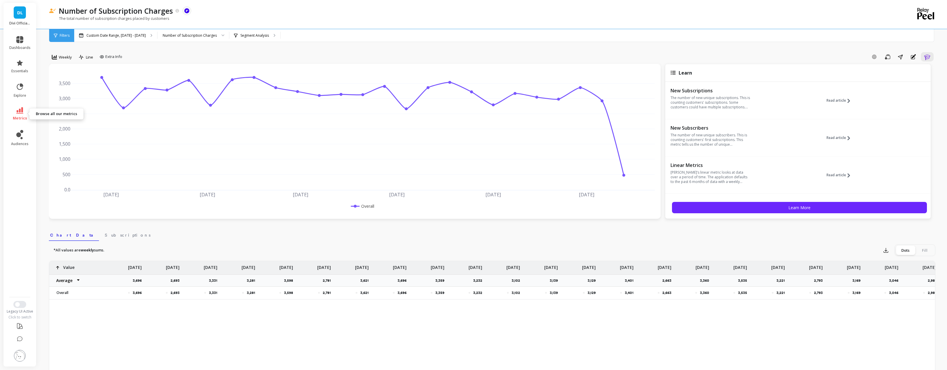
click at [23, 115] on link "metrics" at bounding box center [19, 113] width 21 height 13
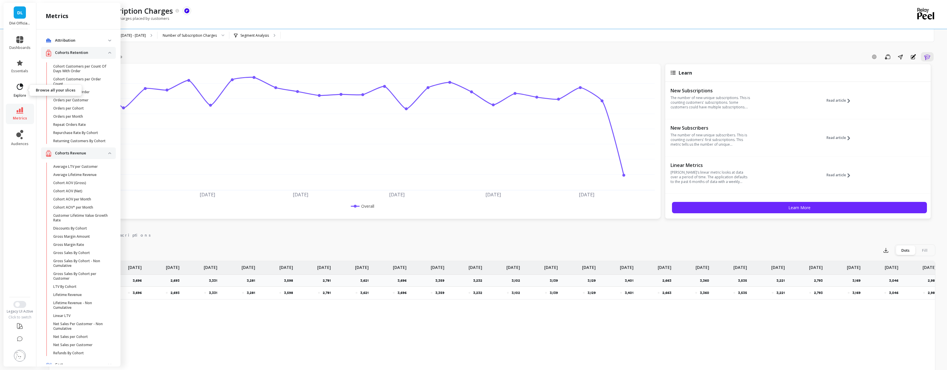
click at [19, 89] on icon at bounding box center [20, 86] width 6 height 6
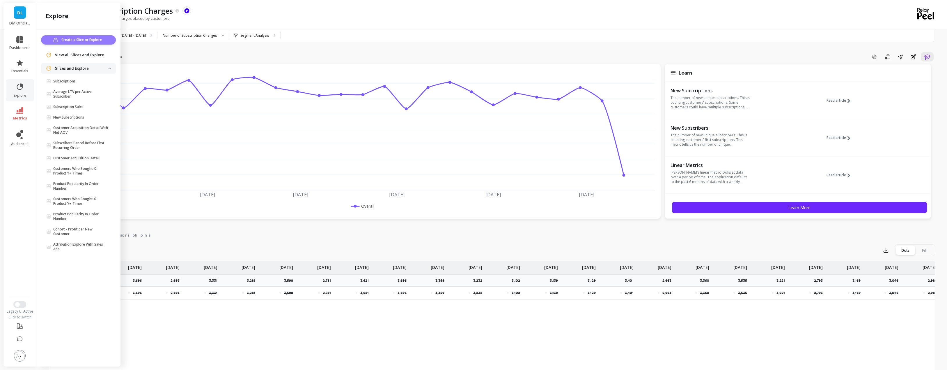
click at [84, 40] on span "Create a Slice or Explore" at bounding box center [82, 40] width 42 height 6
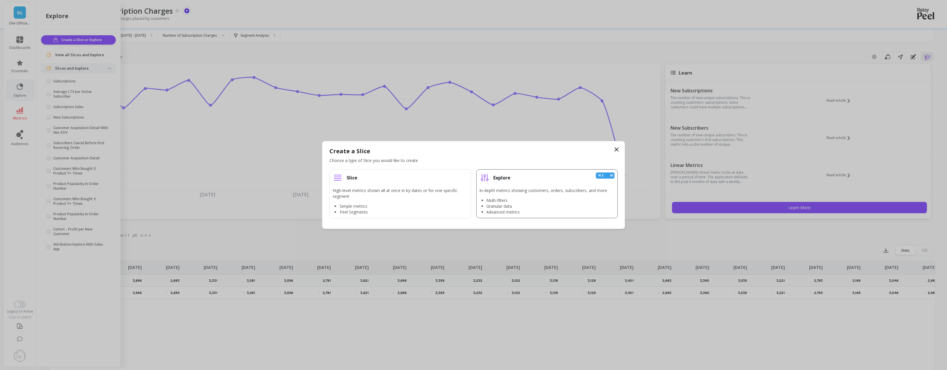
click at [549, 188] on p "In-depth metrics showing customers, orders, subscribers, and more" at bounding box center [543, 190] width 128 height 6
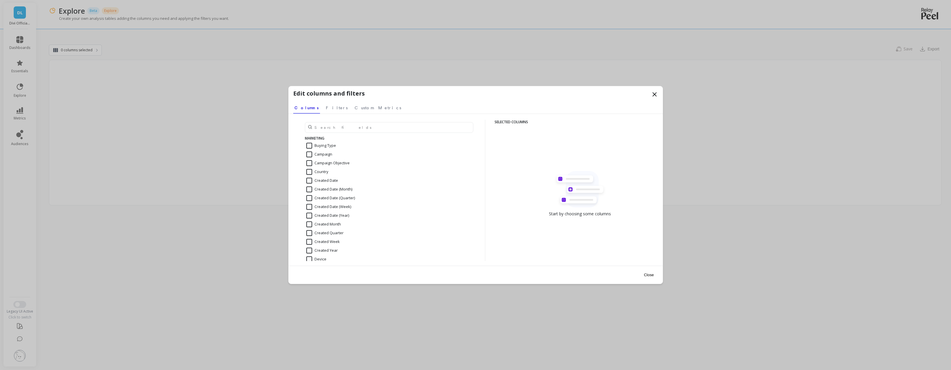
scroll to position [189, 0]
click at [654, 95] on icon at bounding box center [654, 94] width 3 height 3
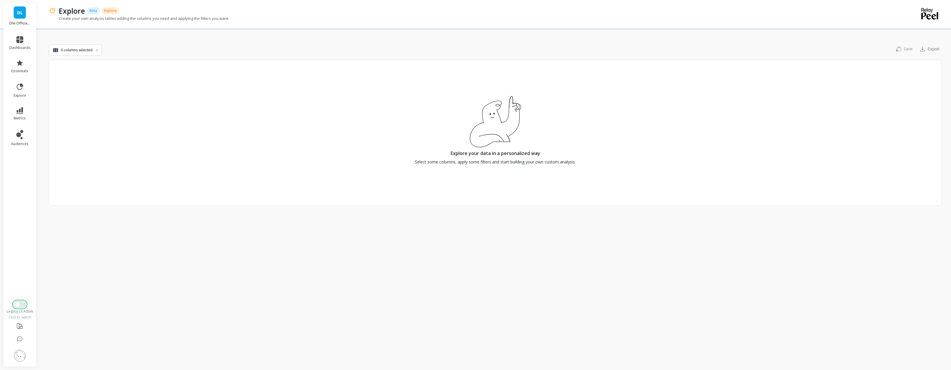
click at [23, 306] on button "Switch to New UI" at bounding box center [19, 304] width 13 height 7
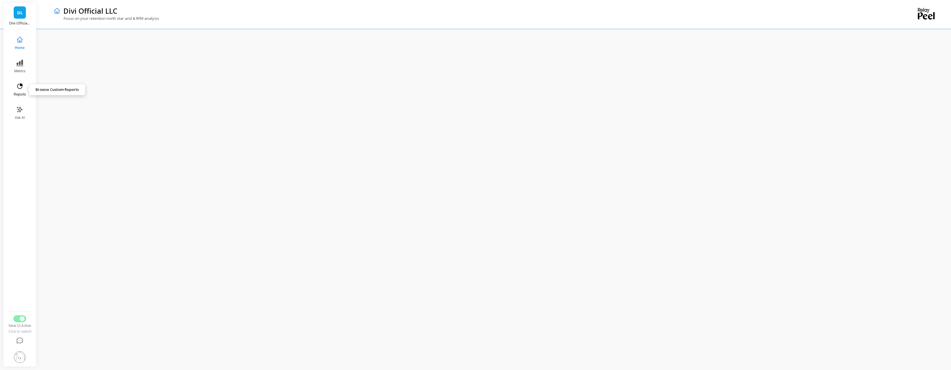
click at [21, 89] on icon at bounding box center [19, 86] width 7 height 7
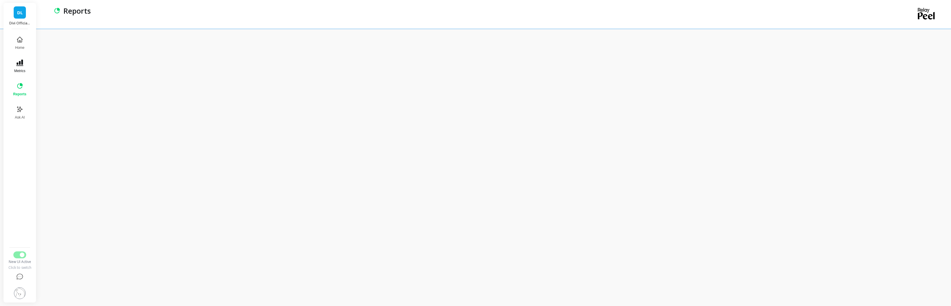
click at [23, 67] on button "Metrics" at bounding box center [20, 66] width 20 height 21
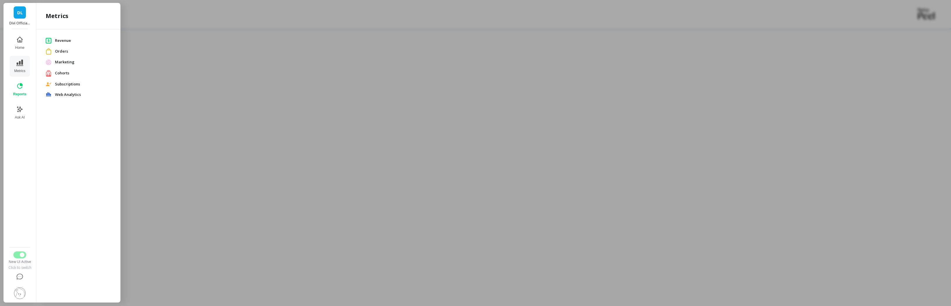
click at [63, 75] on span "Cohorts" at bounding box center [83, 73] width 56 height 6
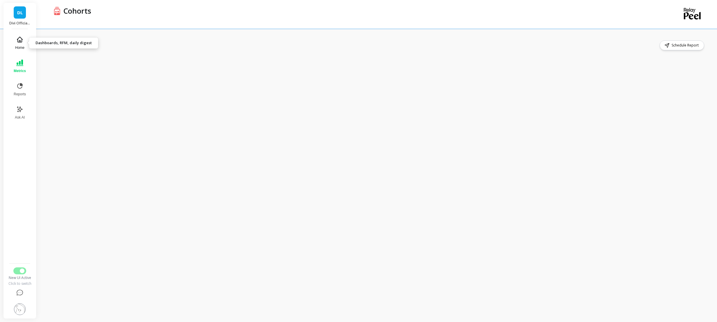
click at [22, 45] on button "Home" at bounding box center [19, 43] width 19 height 21
click at [23, 107] on icon at bounding box center [19, 109] width 7 height 7
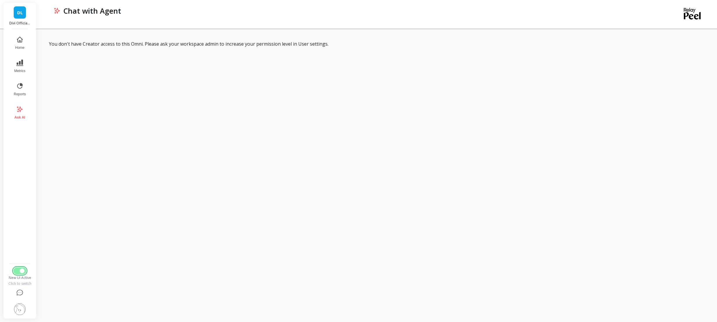
click at [22, 272] on span "Switch to Legacy UI" at bounding box center [22, 271] width 5 height 5
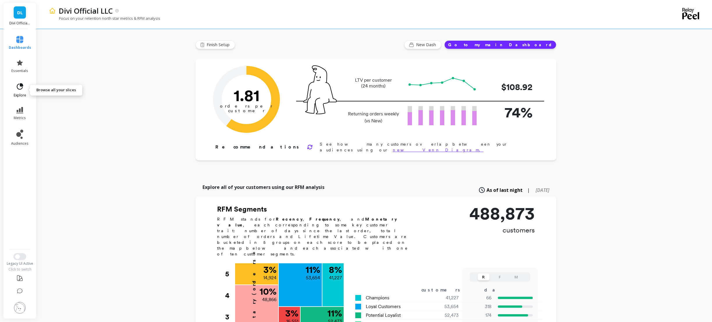
click at [14, 93] on span "explore" at bounding box center [20, 95] width 13 height 5
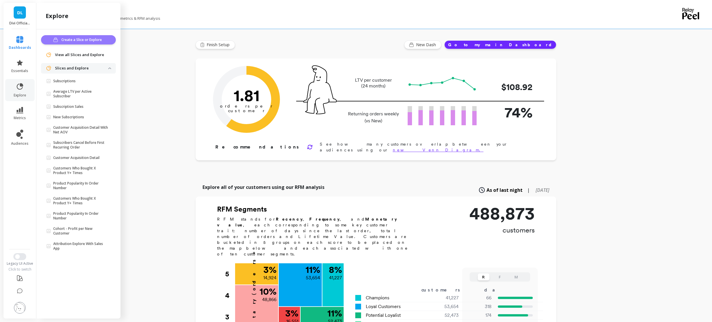
click at [81, 40] on span "Create a Slice or Explore" at bounding box center [82, 40] width 42 height 6
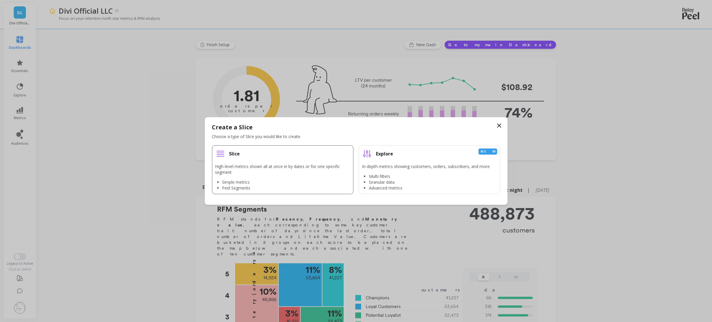
click at [281, 164] on p "High-level metrics shown all at once in by dates or for one specific segment" at bounding box center [282, 170] width 135 height 12
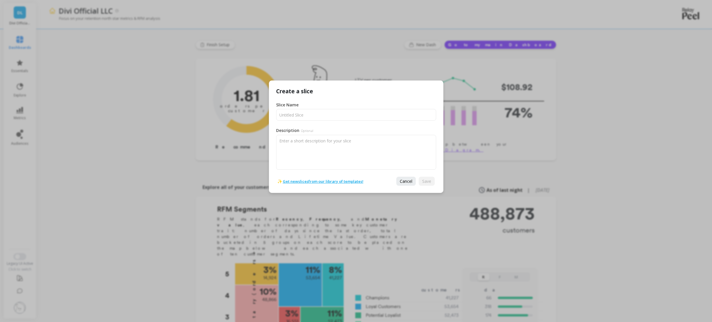
click at [361, 183] on link "Get new slices from our library of templates!" at bounding box center [323, 182] width 81 height 6
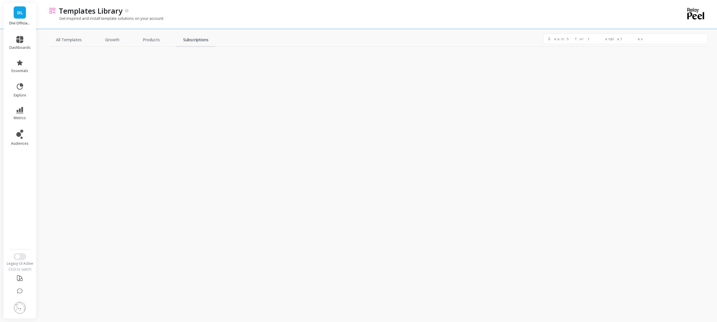
click at [196, 39] on link "Subscriptions" at bounding box center [195, 39] width 39 height 13
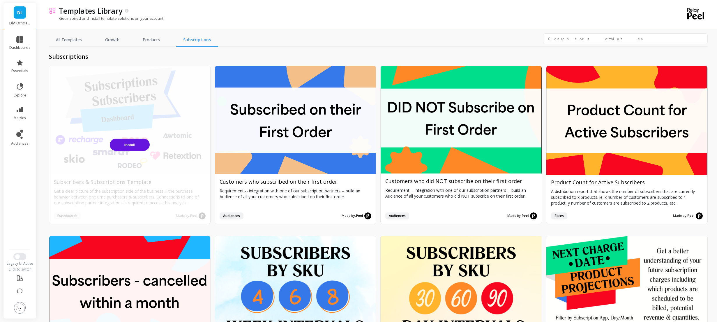
click at [128, 113] on div "Install" at bounding box center [129, 145] width 161 height 158
click at [133, 146] on span "Install" at bounding box center [129, 145] width 11 height 4
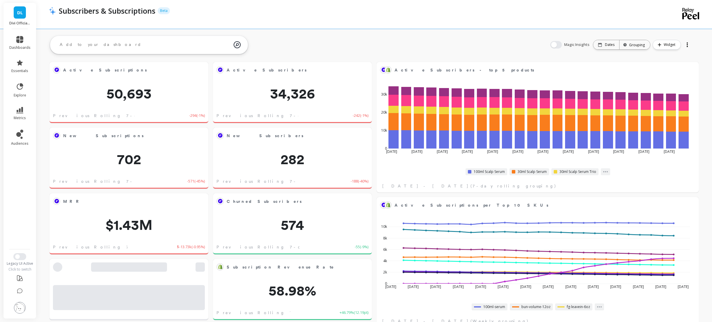
click at [20, 310] on img at bounding box center [20, 308] width 12 height 12
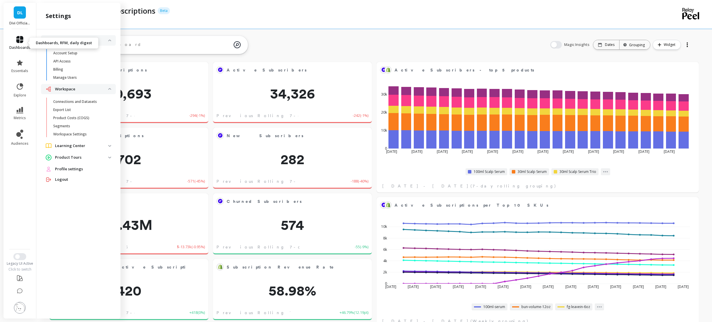
click at [21, 43] on icon at bounding box center [19, 39] width 7 height 7
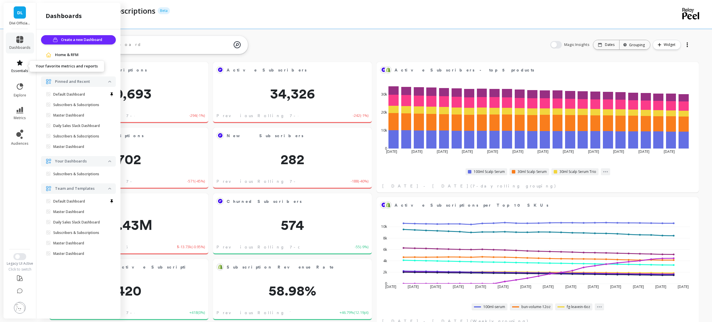
click at [18, 69] on span "essentials" at bounding box center [19, 71] width 17 height 5
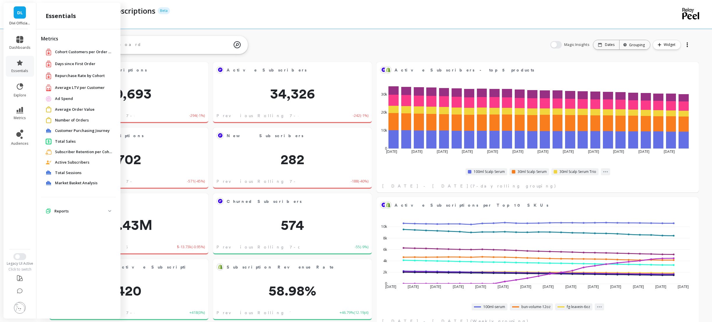
click at [69, 209] on p "Reports" at bounding box center [81, 212] width 54 height 6
click at [23, 94] on span "explore" at bounding box center [20, 95] width 13 height 5
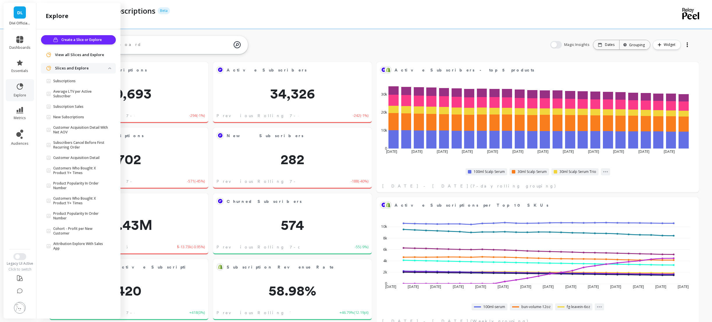
click at [474, 41] on div "Days to Activation Edit Widget & Insights 466.4 Previous Rolling 7-day -16.1 ( …" at bounding box center [374, 315] width 676 height 565
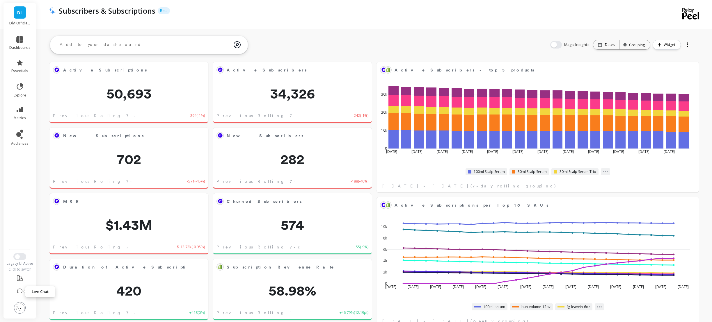
click at [20, 289] on icon at bounding box center [20, 292] width 6 height 6
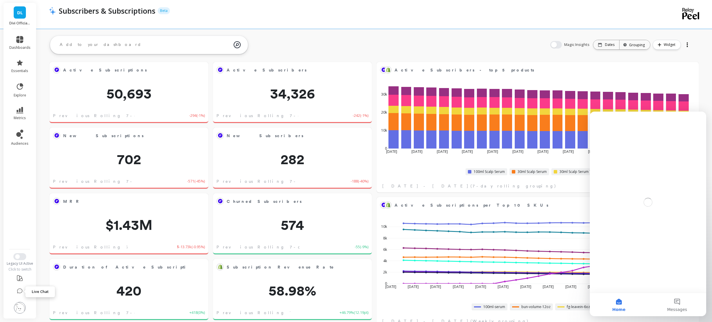
click at [20, 290] on icon at bounding box center [20, 292] width 6 height 6
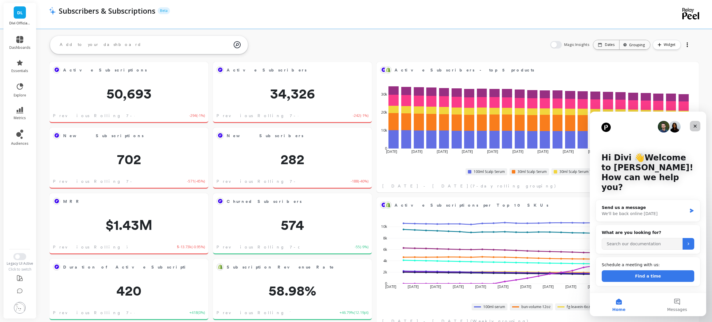
click at [695, 126] on icon "Close" at bounding box center [695, 126] width 3 height 3
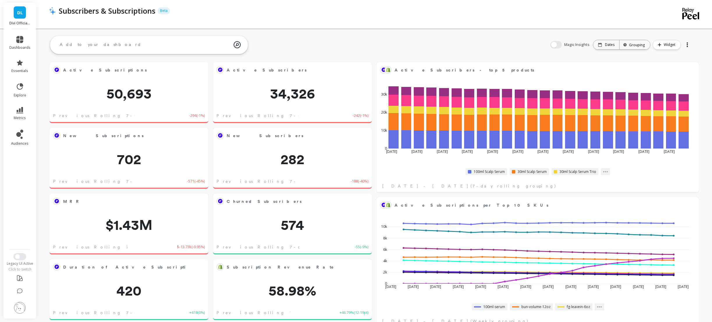
click at [689, 47] on div at bounding box center [687, 44] width 8 height 9
click at [368, 24] on div "Subscribers & Subscriptions Beta" at bounding box center [351, 14] width 604 height 29
click at [15, 310] on img at bounding box center [20, 308] width 12 height 12
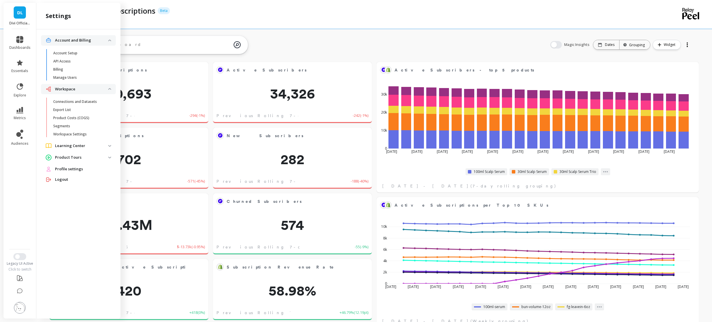
click at [74, 146] on p "Learning Center" at bounding box center [81, 146] width 53 height 6
click at [64, 162] on link "Documentation" at bounding box center [82, 159] width 65 height 8
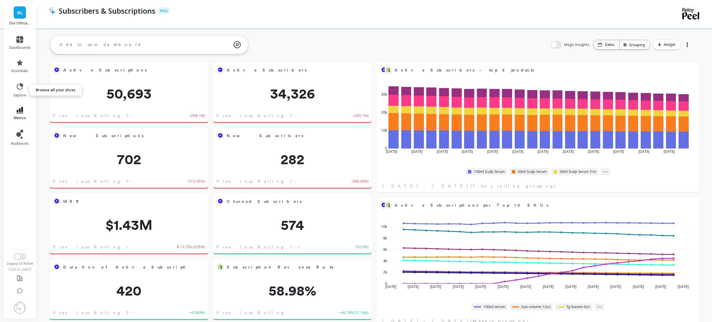
click at [21, 111] on icon at bounding box center [19, 110] width 7 height 6
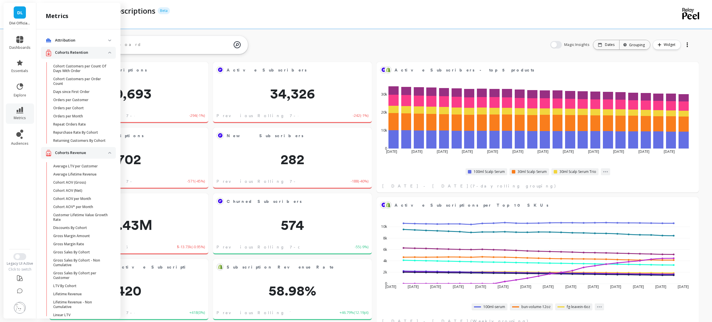
click at [84, 43] on span "Attribution" at bounding box center [78, 40] width 75 height 10
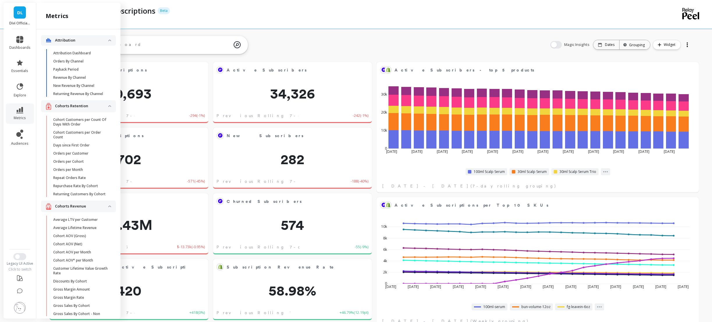
click at [79, 41] on p "Attribution" at bounding box center [81, 41] width 53 height 6
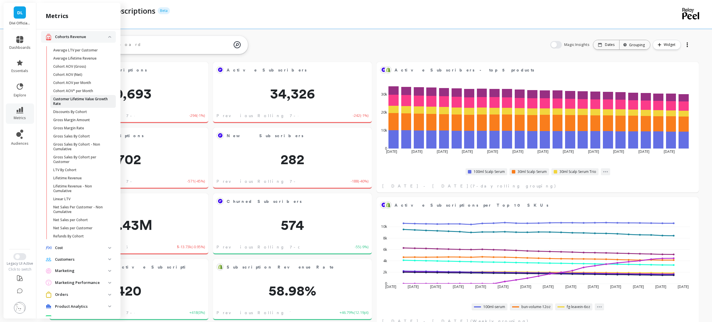
scroll to position [116, 0]
click at [67, 180] on p "Lifetime Revenue" at bounding box center [67, 178] width 29 height 5
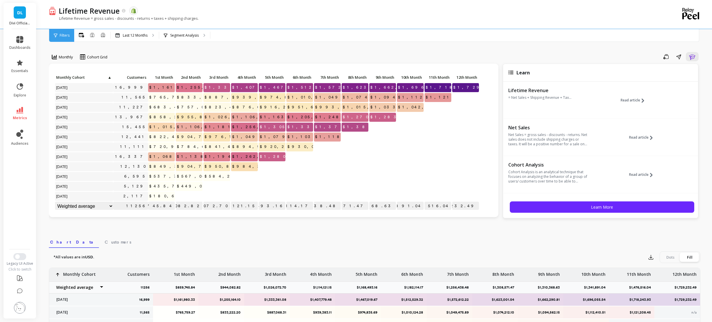
click at [17, 110] on icon at bounding box center [19, 110] width 7 height 6
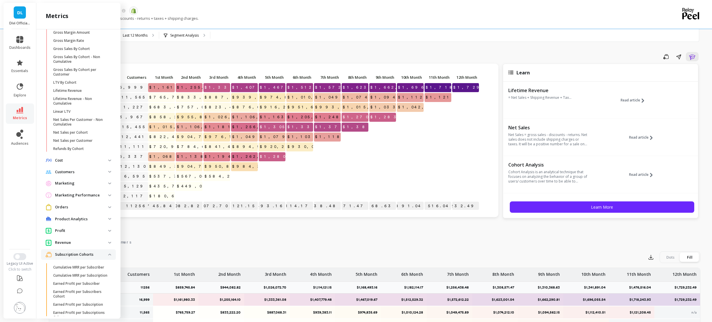
scroll to position [175, 0]
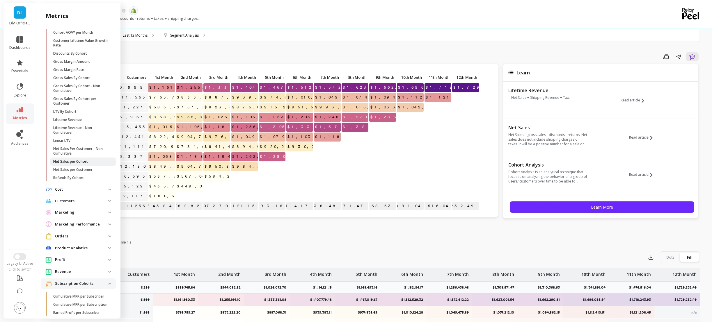
click at [74, 164] on p "Net Sales per Cohort" at bounding box center [70, 161] width 35 height 5
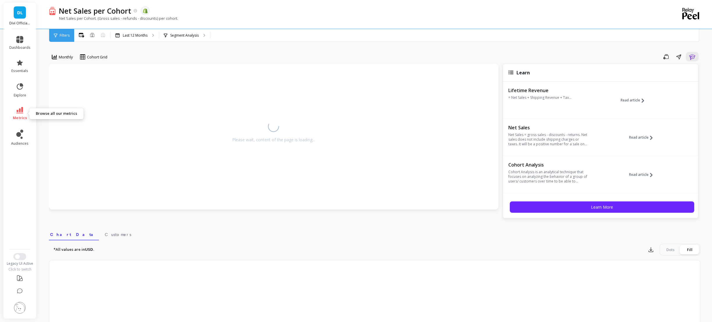
click at [27, 113] on link "metrics" at bounding box center [19, 113] width 21 height 13
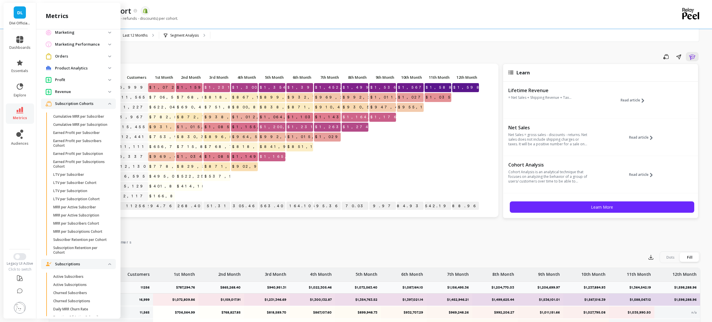
scroll to position [349, 0]
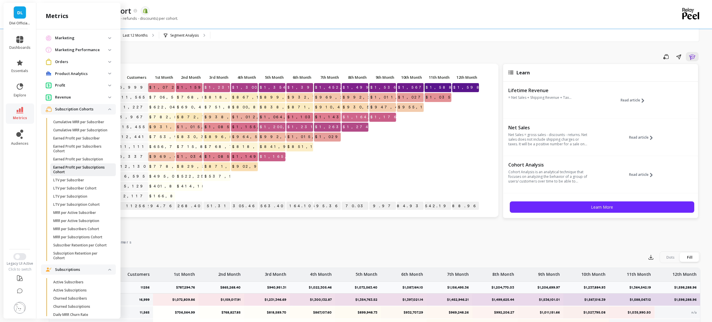
click at [72, 175] on p "Earned Profit per Subscriptions Cohort" at bounding box center [81, 169] width 56 height 9
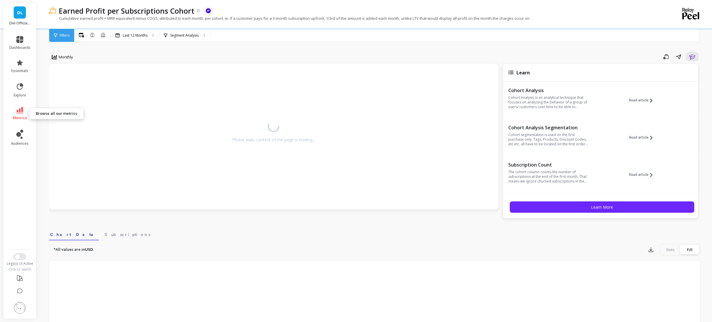
click at [19, 111] on icon at bounding box center [19, 110] width 7 height 6
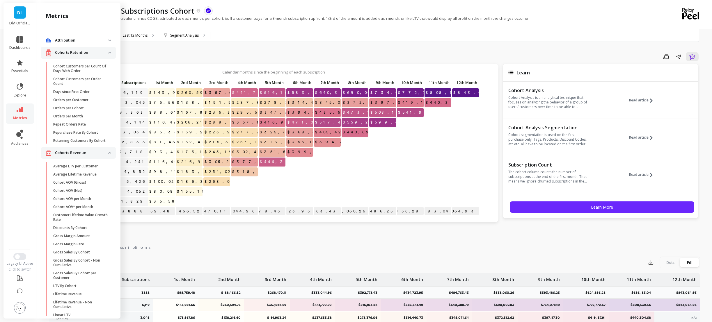
click at [172, 60] on div "Save Share Learn" at bounding box center [388, 56] width 623 height 9
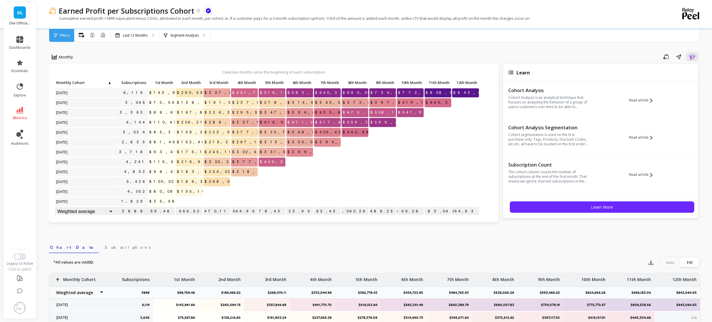
click at [21, 110] on icon at bounding box center [19, 110] width 7 height 6
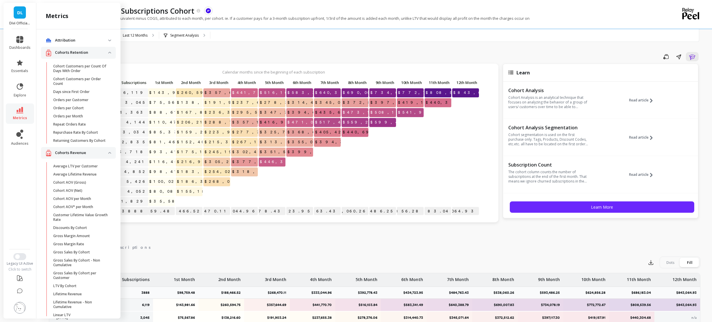
scroll to position [349, 0]
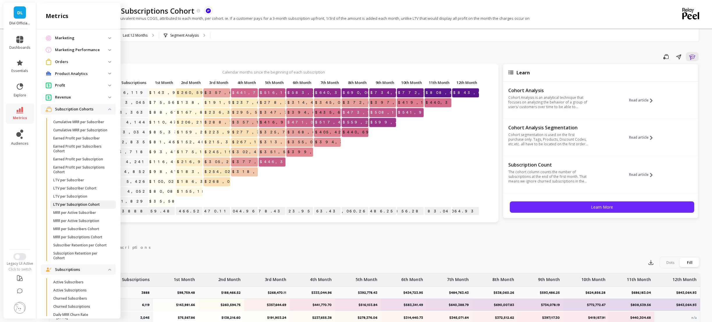
click at [75, 207] on p "LTV per Subscription Cohort" at bounding box center [76, 205] width 47 height 5
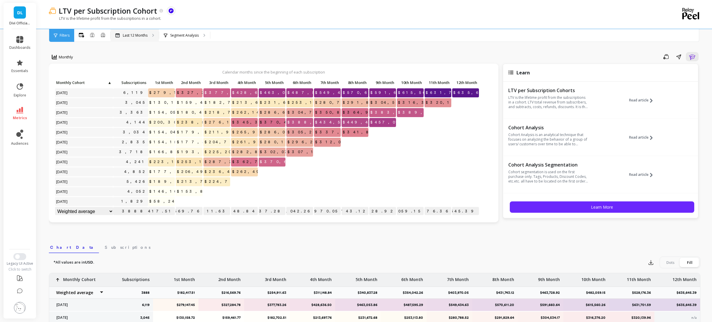
click at [147, 37] on p "Last 12 Months" at bounding box center [135, 35] width 25 height 5
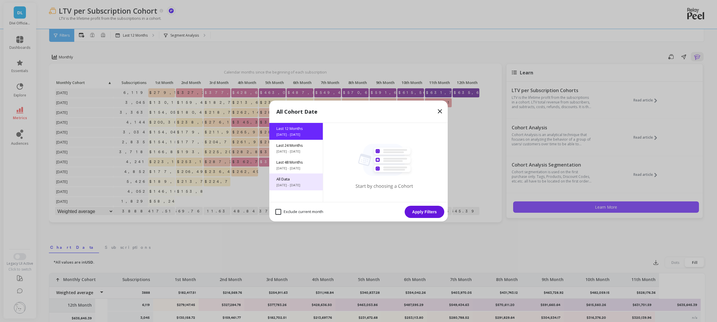
click at [284, 178] on span "All Data" at bounding box center [296, 179] width 40 height 5
click at [414, 210] on button "Apply Filters" at bounding box center [425, 212] width 40 height 12
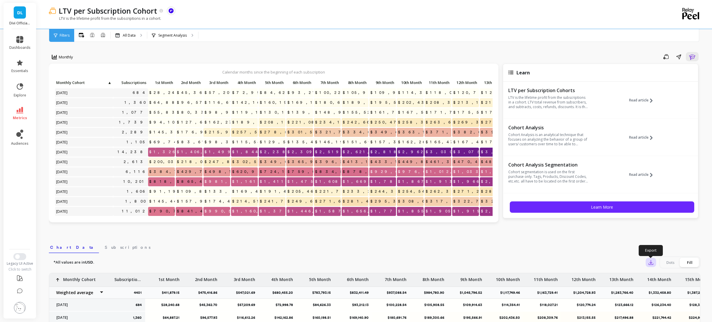
click at [650, 261] on icon "button" at bounding box center [651, 263] width 6 height 6
click at [659, 283] on button "CSV" at bounding box center [672, 279] width 52 height 10
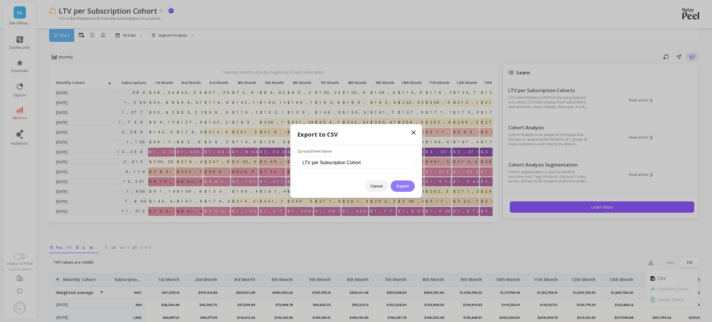
click at [407, 185] on button "Export" at bounding box center [403, 186] width 24 height 11
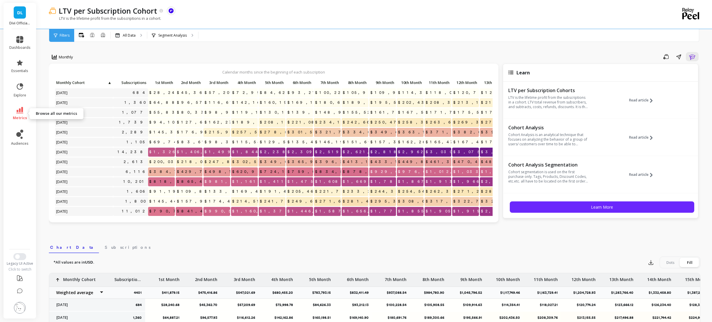
click at [21, 110] on icon at bounding box center [19, 110] width 7 height 6
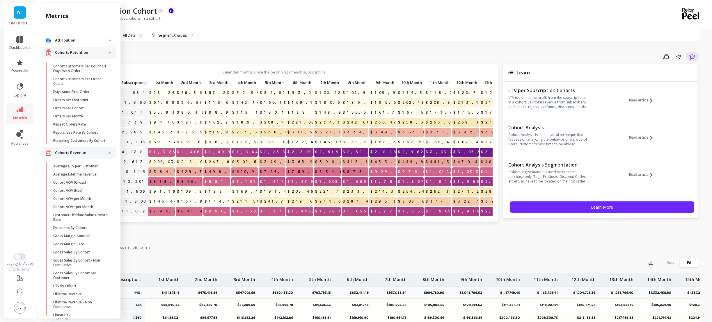
click at [143, 246] on nav "Chart Data Subscriptions" at bounding box center [375, 246] width 652 height 13
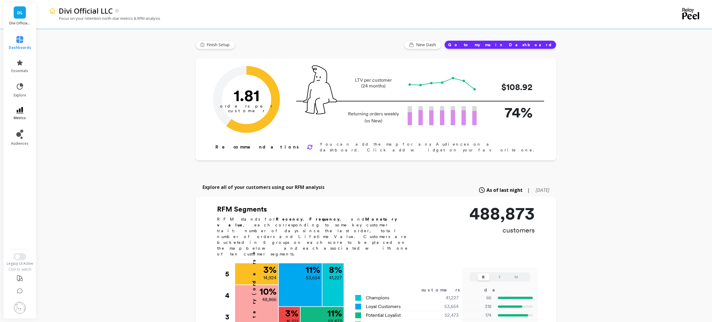
click at [18, 115] on link "metrics" at bounding box center [20, 113] width 22 height 13
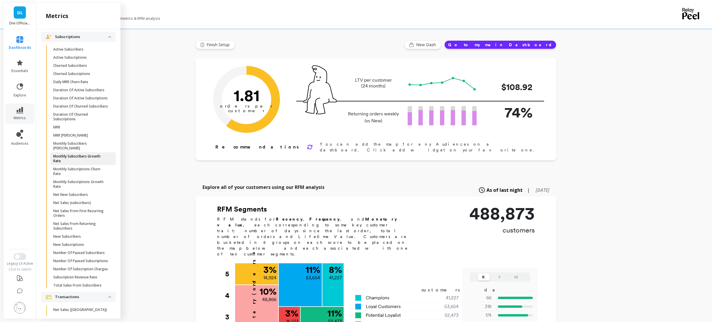
scroll to position [582, 0]
click at [75, 77] on p "Churned Subscriptions" at bounding box center [71, 74] width 37 height 5
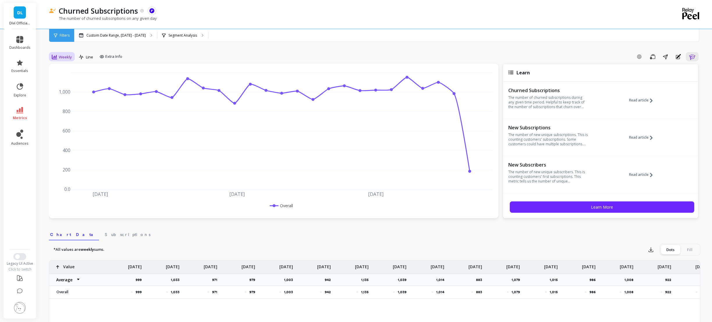
click at [58, 56] on div "Weekly" at bounding box center [62, 57] width 20 height 7
click at [62, 106] on div "Monthly" at bounding box center [70, 104] width 33 height 6
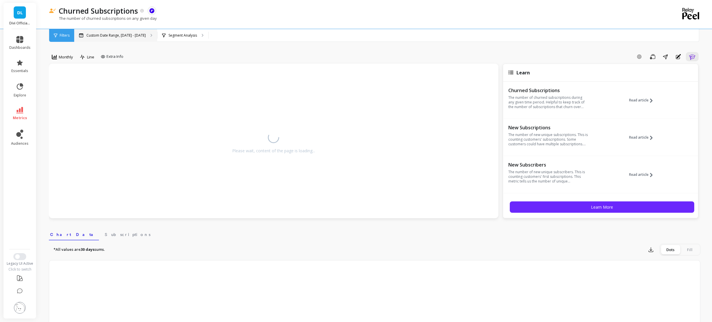
click at [108, 32] on div "Custom Date Range, [DATE] - [DATE]" at bounding box center [115, 35] width 83 height 13
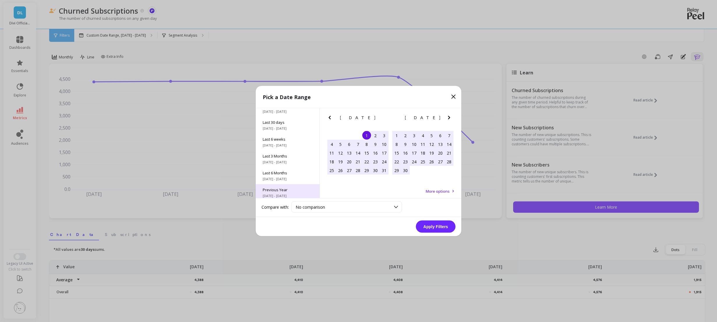
scroll to position [79, 0]
click at [282, 121] on span "Last 3 Months" at bounding box center [288, 119] width 50 height 5
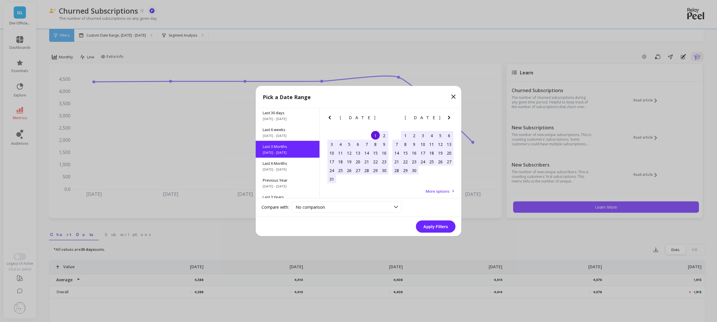
scroll to position [48, 0]
click at [435, 228] on button "Apply Filters" at bounding box center [436, 227] width 40 height 12
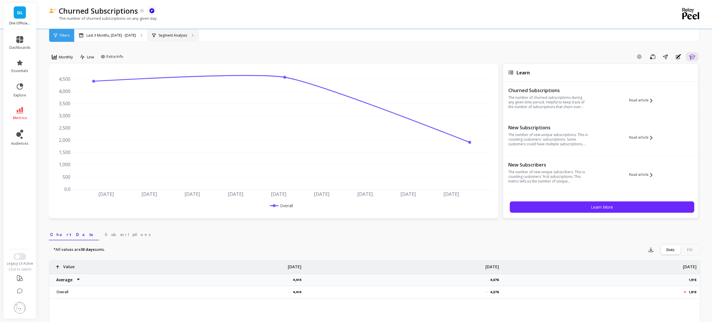
click at [170, 35] on p "Segment Analysis" at bounding box center [173, 35] width 29 height 5
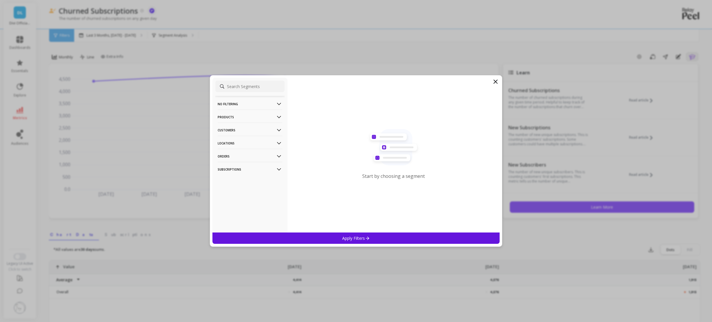
click at [236, 116] on p "Products" at bounding box center [250, 117] width 65 height 15
click at [224, 148] on p "SKUs" at bounding box center [223, 148] width 9 height 5
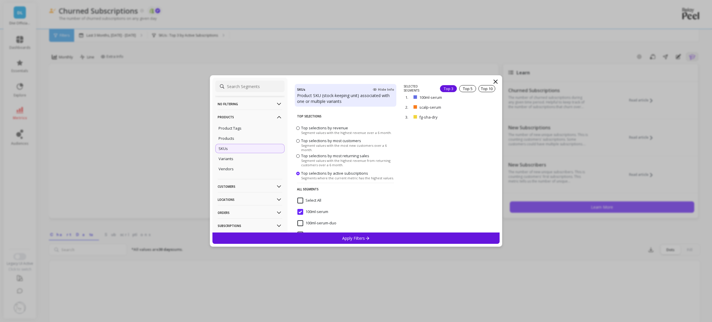
click at [302, 199] on input "Select All" at bounding box center [309, 201] width 24 height 6
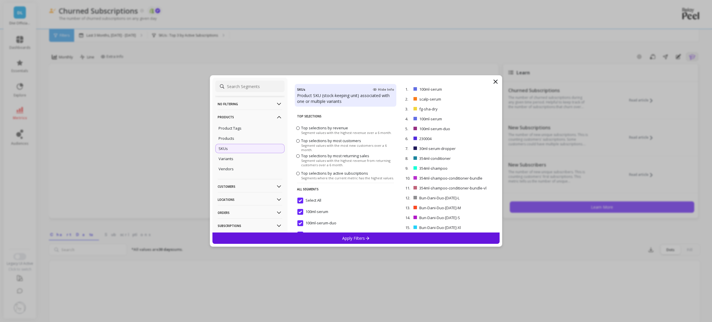
click at [333, 238] on div "Apply Filters" at bounding box center [356, 238] width 288 height 11
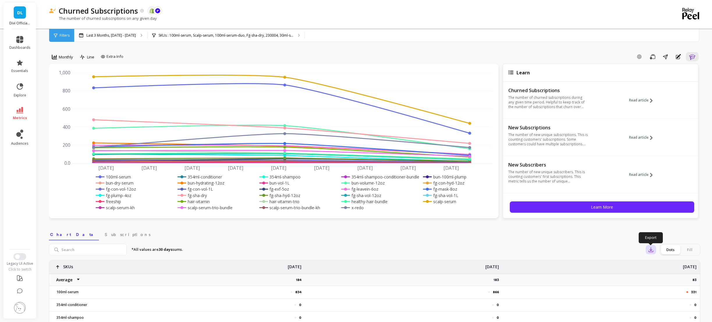
click at [652, 252] on icon "button" at bounding box center [651, 250] width 6 height 6
click at [667, 265] on button "CSV" at bounding box center [672, 266] width 52 height 10
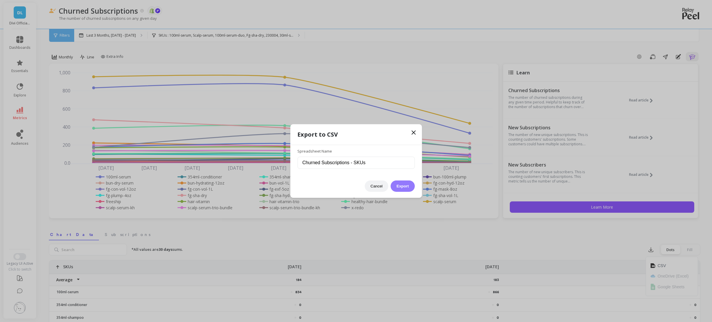
click at [412, 187] on button "Export" at bounding box center [403, 186] width 24 height 11
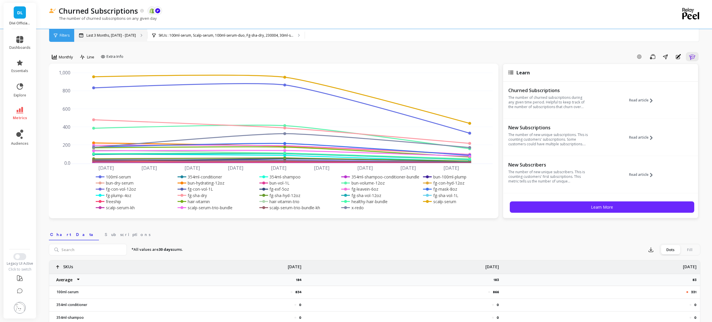
click at [117, 38] on div "Last 3 Months, [DATE] - [DATE]" at bounding box center [110, 35] width 73 height 13
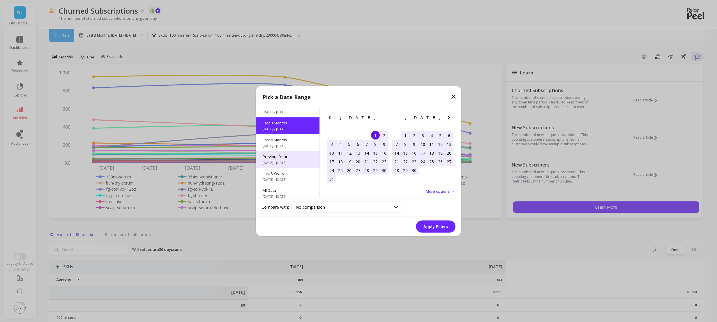
scroll to position [79, 0]
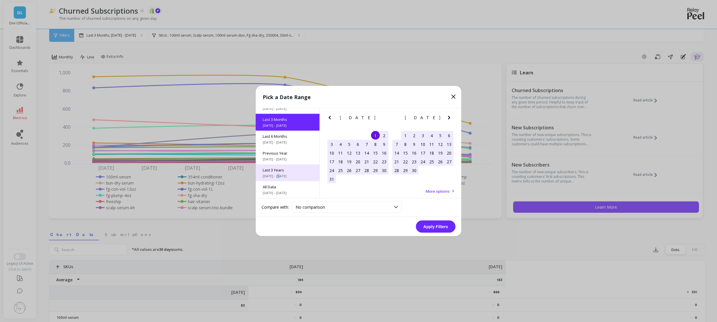
click at [279, 178] on span "[DATE] - [DATE]" at bounding box center [288, 176] width 50 height 5
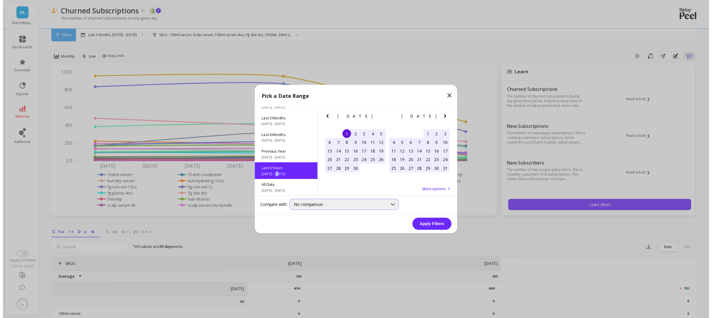
scroll to position [0, 0]
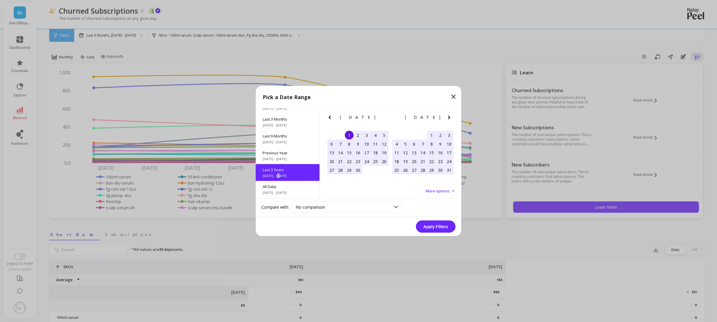
click at [434, 223] on button "Apply Filters" at bounding box center [436, 227] width 40 height 12
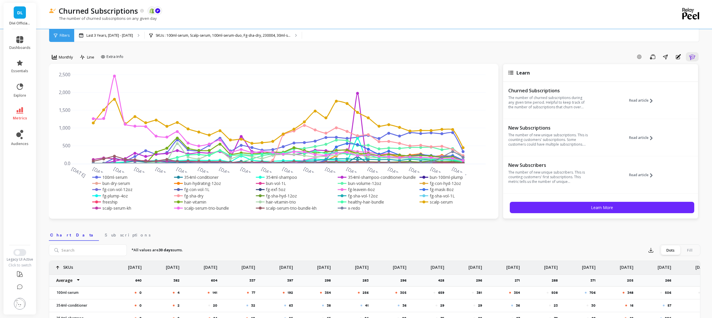
click at [651, 253] on button "button" at bounding box center [651, 249] width 10 height 9
click at [658, 265] on span "CSV" at bounding box center [662, 266] width 8 height 6
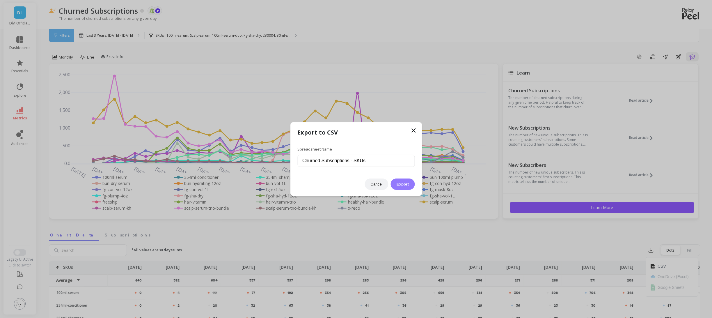
click at [397, 186] on button "Export" at bounding box center [403, 183] width 24 height 11
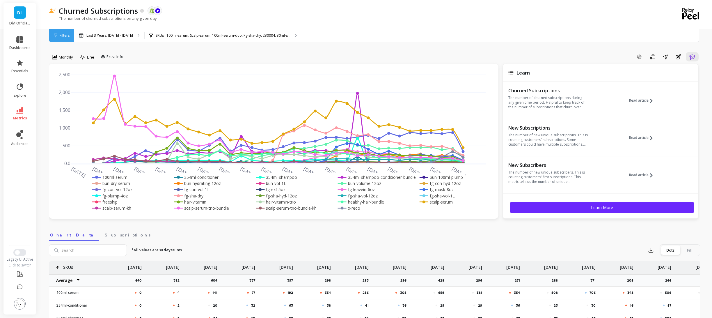
drag, startPoint x: 397, startPoint y: 223, endPoint x: 398, endPoint y: 240, distance: 16.9
drag, startPoint x: 416, startPoint y: 55, endPoint x: 401, endPoint y: 55, distance: 15.4
click at [415, 55] on div "Add Goal Save Share Annotations Learn" at bounding box center [413, 56] width 575 height 9
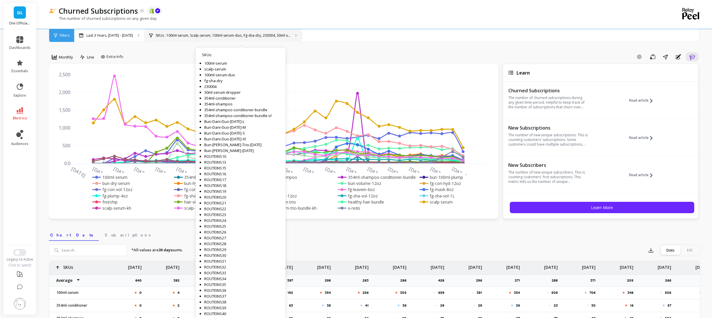
click at [153, 35] on icon at bounding box center [150, 35] width 3 height 4
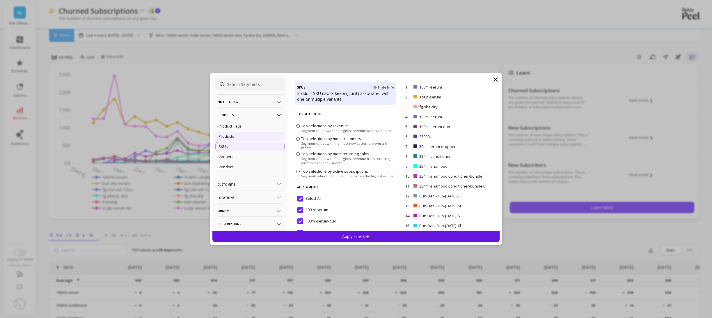
click at [228, 136] on p "Products" at bounding box center [227, 136] width 16 height 5
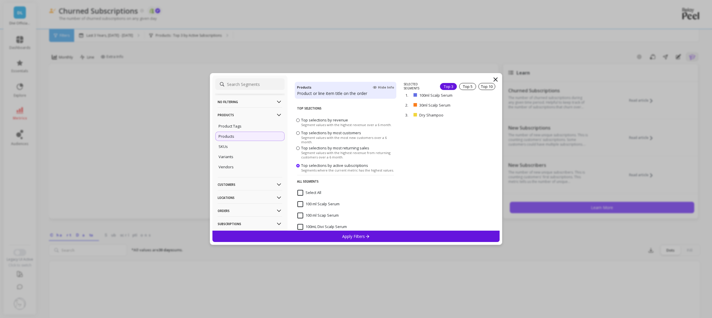
click at [351, 237] on p "Apply Filters" at bounding box center [356, 236] width 28 height 6
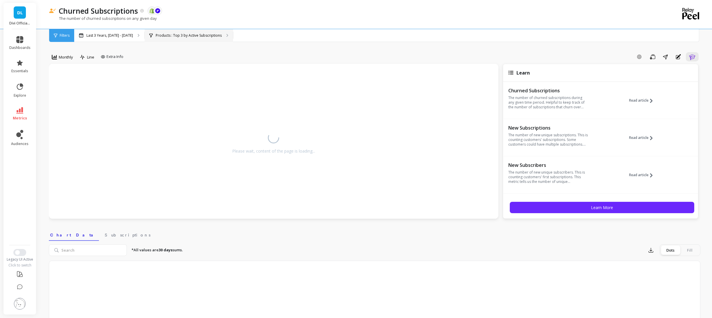
click at [190, 38] on div "Products : Top 3 by Active Subscriptions Products : 100ml Scalp Serum 30ml Scal…" at bounding box center [189, 35] width 88 height 13
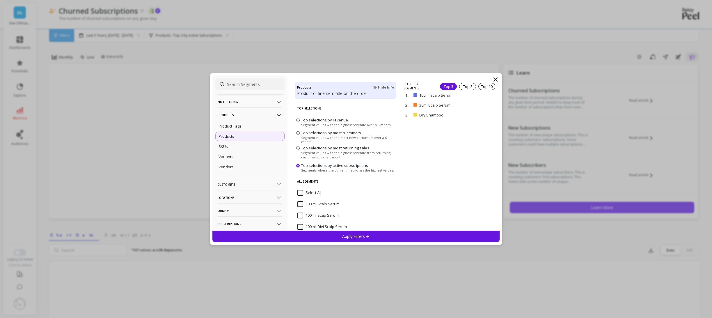
click at [302, 193] on input "Select All" at bounding box center [309, 193] width 24 height 6
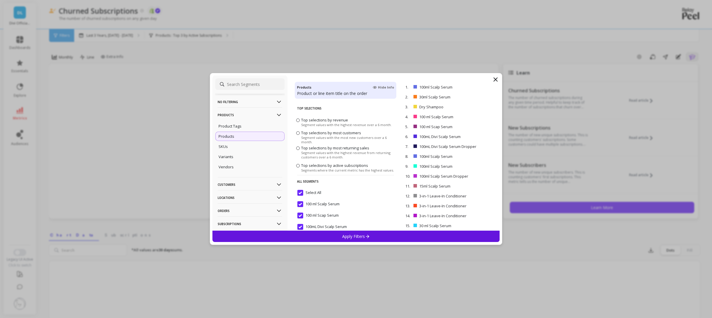
click at [338, 230] on div "Apply Filters" at bounding box center [356, 235] width 288 height 11
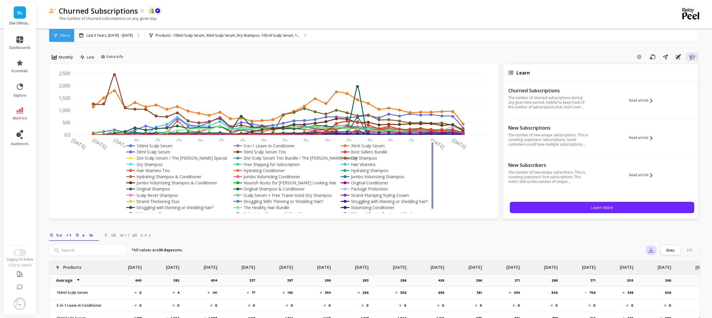
click at [655, 250] on button "button" at bounding box center [651, 249] width 10 height 9
click at [652, 264] on img at bounding box center [653, 266] width 5 height 5
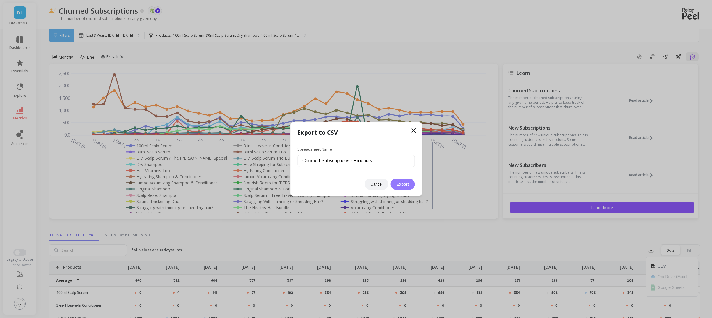
click at [404, 181] on button "Export" at bounding box center [403, 183] width 24 height 11
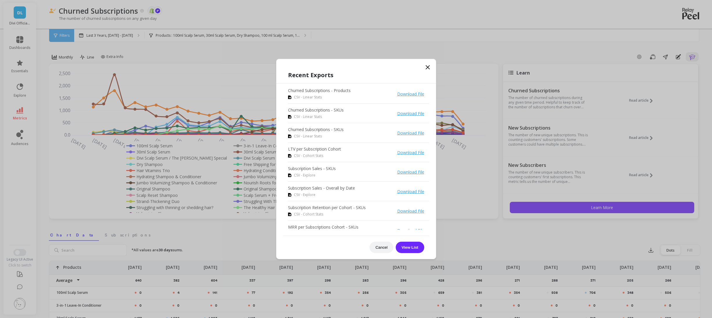
click at [370, 75] on h1 "Recent Exports" at bounding box center [356, 75] width 136 height 9
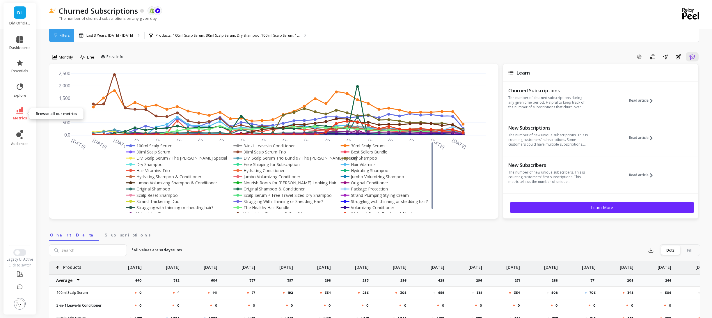
click at [22, 114] on link "metrics" at bounding box center [19, 113] width 21 height 13
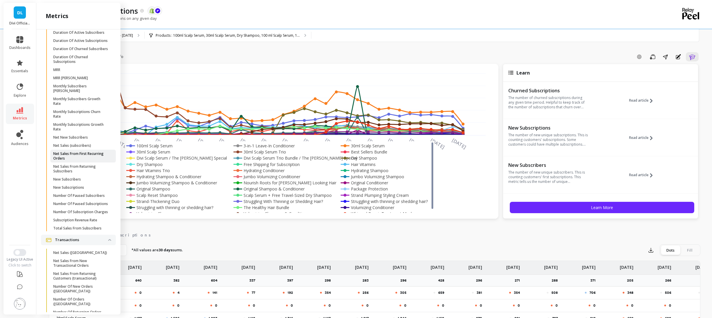
scroll to position [640, 0]
click at [71, 189] on p "New Subscriptions" at bounding box center [68, 187] width 31 height 5
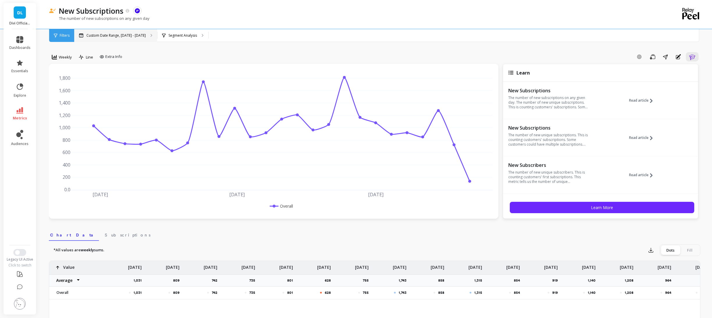
click at [101, 38] on div "Custom Date Range, [DATE] - [DATE]" at bounding box center [115, 35] width 83 height 13
click at [61, 58] on span "Weekly" at bounding box center [65, 57] width 13 height 6
click at [65, 102] on div "Monthly" at bounding box center [70, 104] width 33 height 6
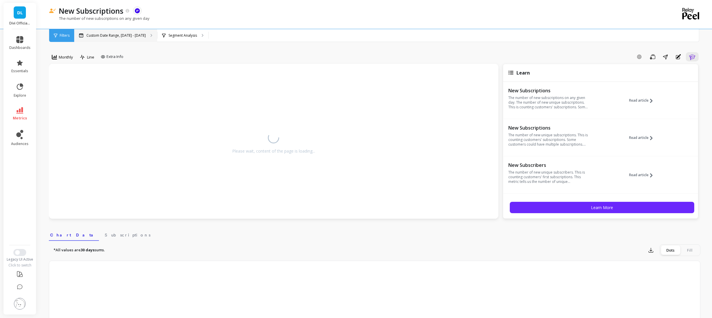
click at [100, 37] on p "Custom Date Range, [DATE] - [DATE]" at bounding box center [115, 35] width 59 height 5
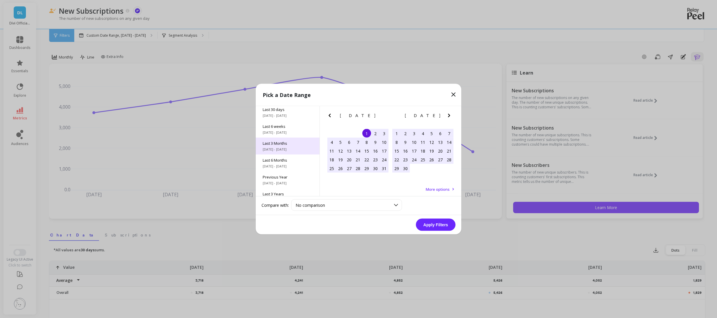
scroll to position [58, 0]
click at [282, 187] on span "Last 3 Years" at bounding box center [288, 188] width 50 height 5
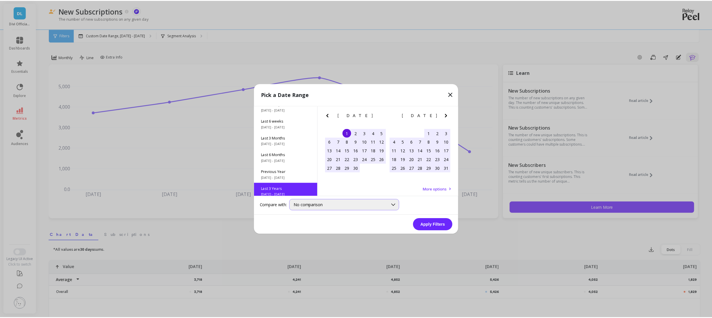
scroll to position [0, 0]
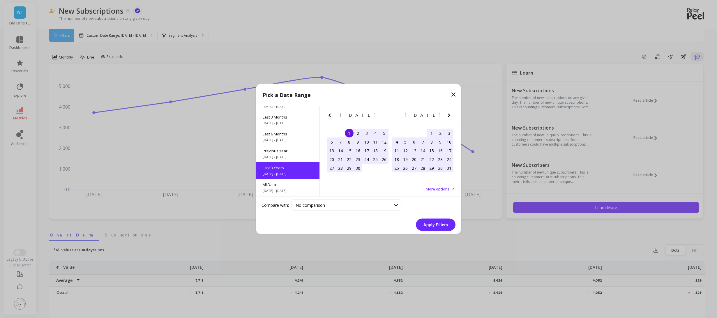
click at [433, 225] on button "Apply Filters" at bounding box center [436, 225] width 40 height 12
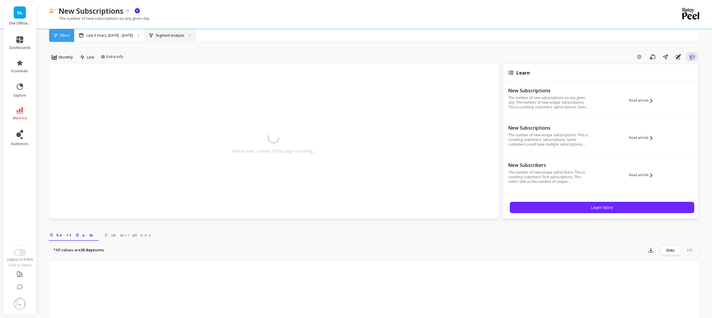
click at [184, 36] on p "Segment Analysis" at bounding box center [170, 35] width 29 height 5
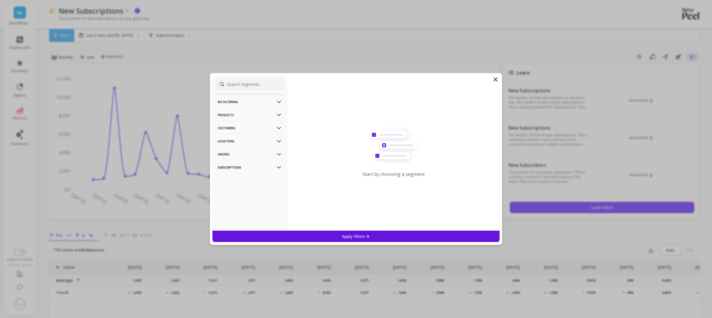
click at [230, 118] on p "Products" at bounding box center [250, 114] width 65 height 15
click at [228, 138] on p "Products" at bounding box center [227, 136] width 16 height 5
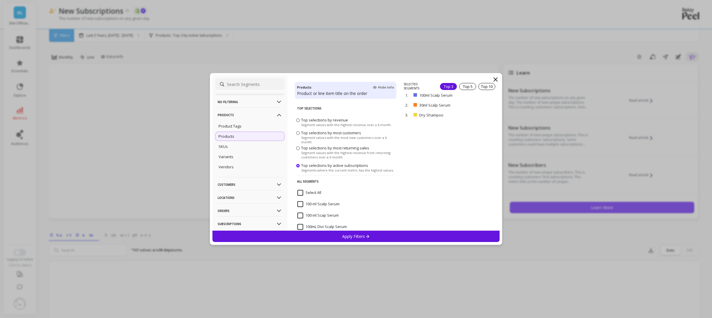
click at [304, 193] on input "Select All" at bounding box center [309, 193] width 24 height 6
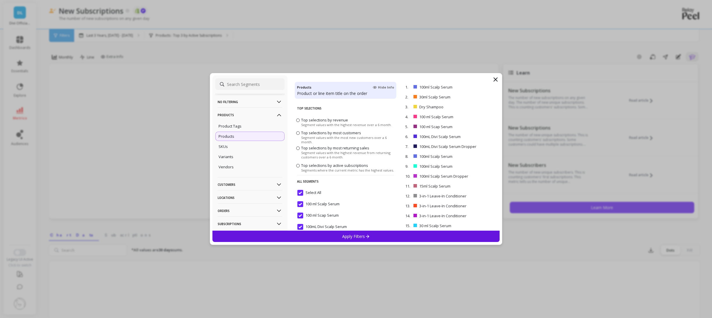
click at [324, 236] on div "Apply Filters" at bounding box center [356, 235] width 288 height 11
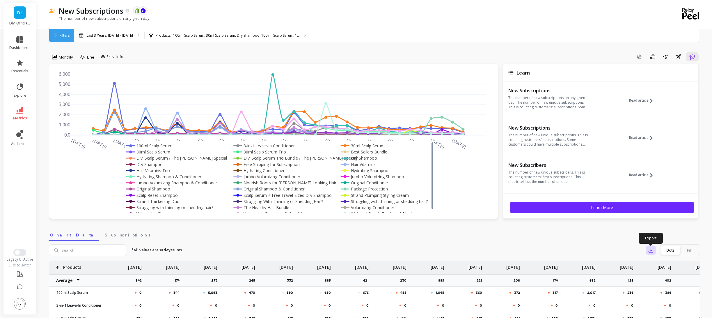
click at [650, 250] on icon "button" at bounding box center [651, 250] width 6 height 6
click at [656, 265] on button "CSV" at bounding box center [672, 266] width 52 height 10
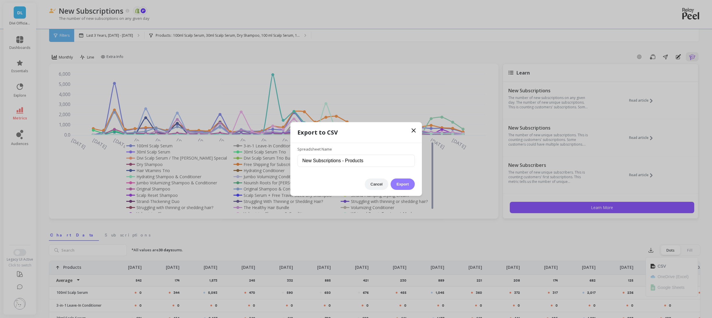
click at [394, 183] on button "Export" at bounding box center [403, 183] width 24 height 11
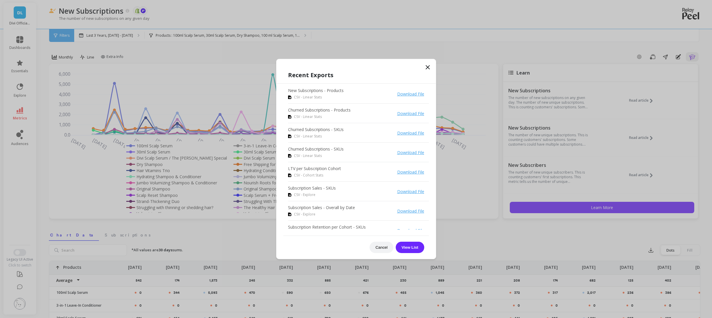
click at [425, 69] on icon at bounding box center [427, 67] width 7 height 7
